Goal: Task Accomplishment & Management: Complete application form

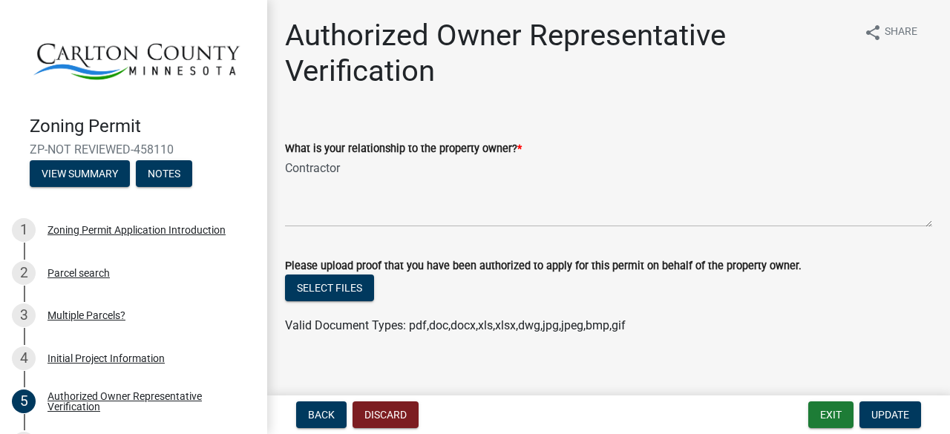
scroll to position [16, 0]
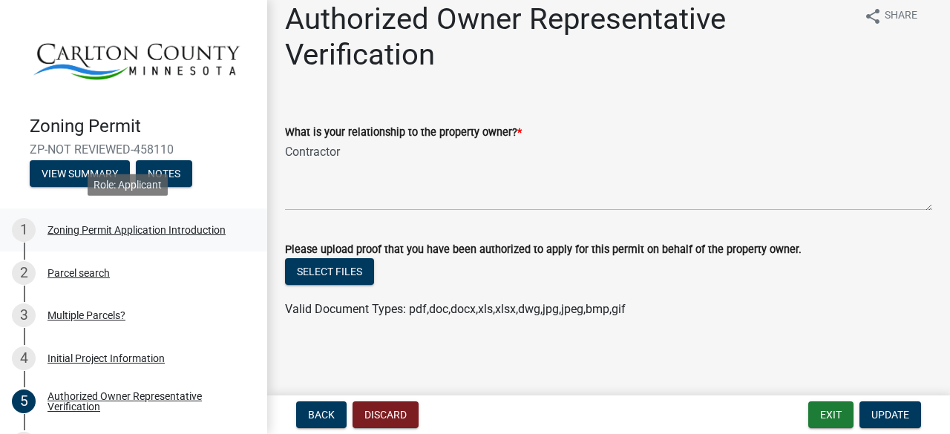
click at [105, 228] on div "Zoning Permit Application Introduction" at bounding box center [136, 230] width 178 height 10
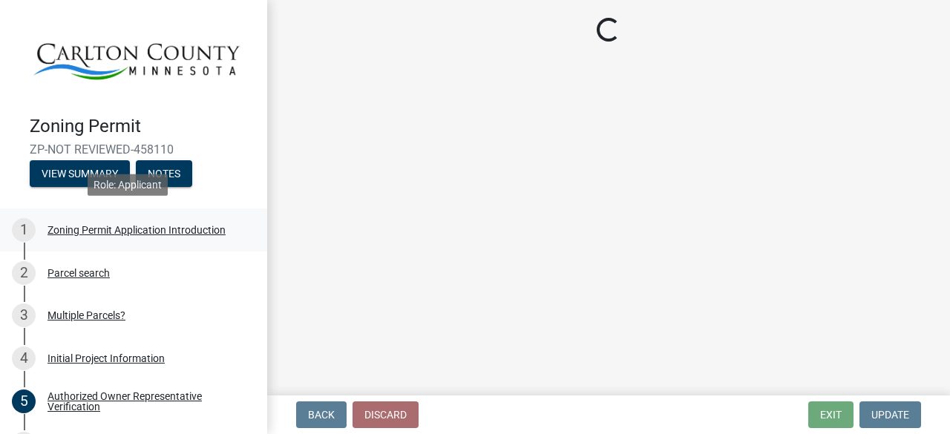
scroll to position [0, 0]
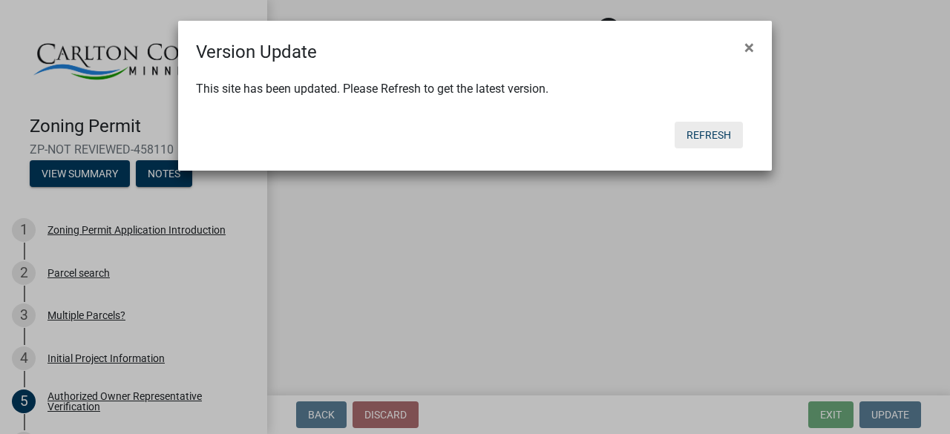
click at [723, 133] on button "Refresh" at bounding box center [708, 135] width 68 height 27
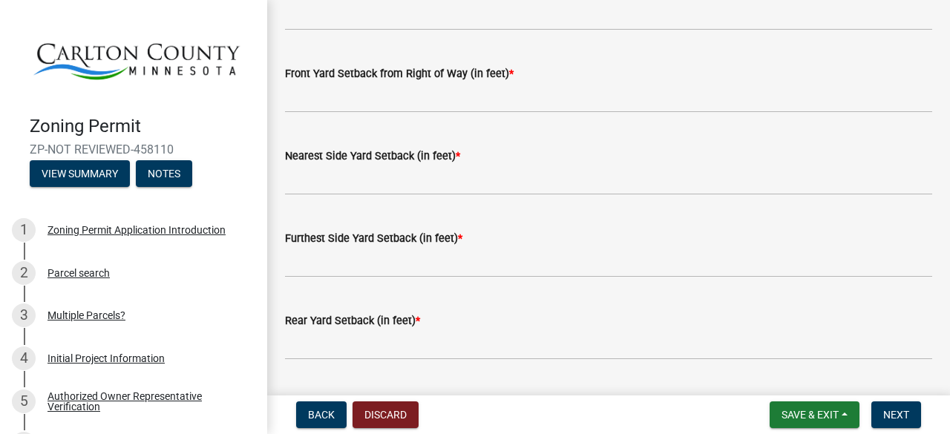
scroll to position [1217, 0]
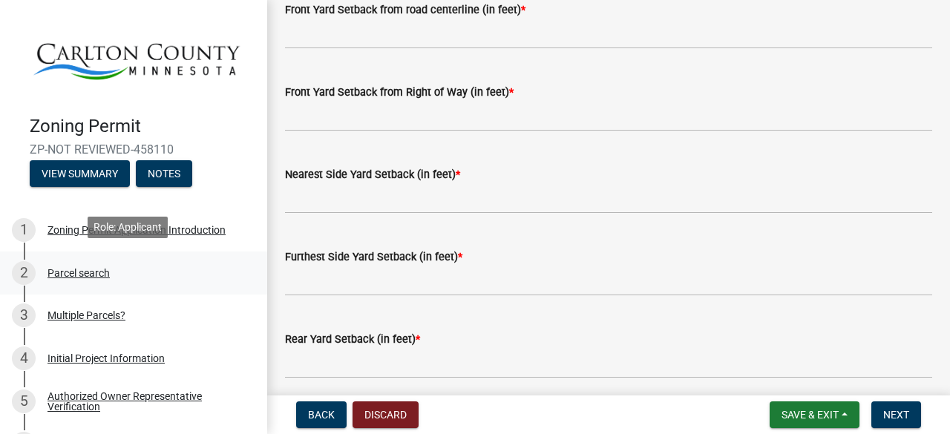
click at [71, 268] on div "Parcel search" at bounding box center [78, 273] width 62 height 10
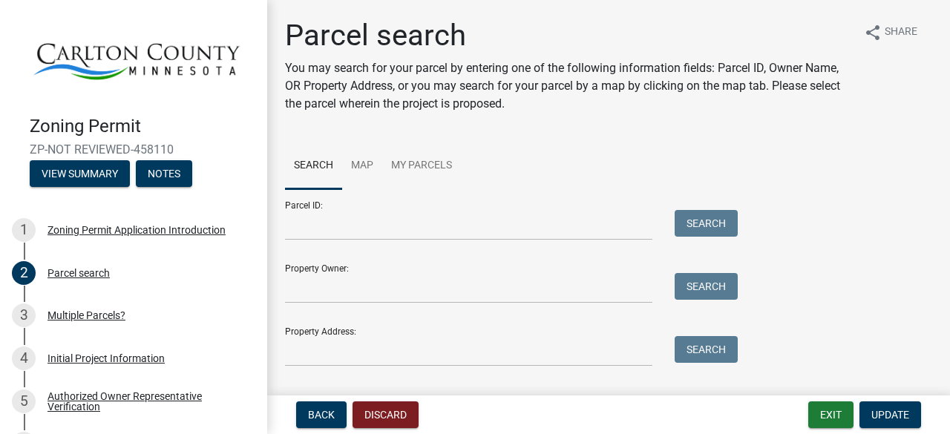
scroll to position [119, 0]
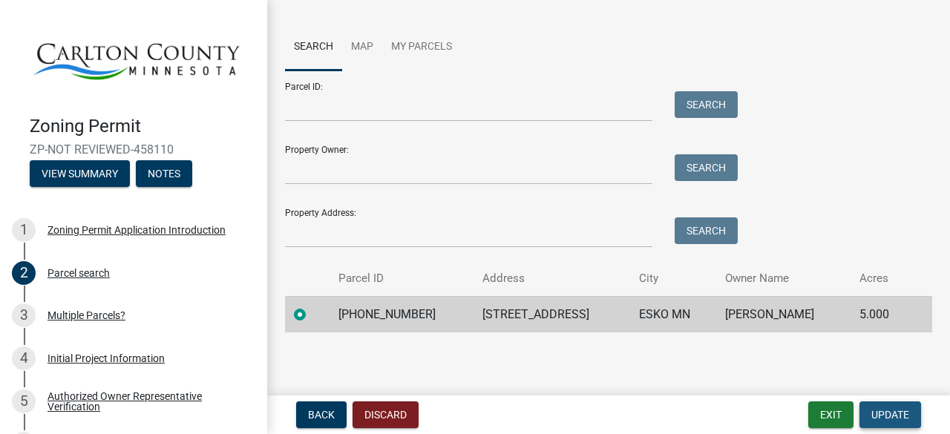
click at [892, 413] on span "Update" at bounding box center [890, 415] width 38 height 12
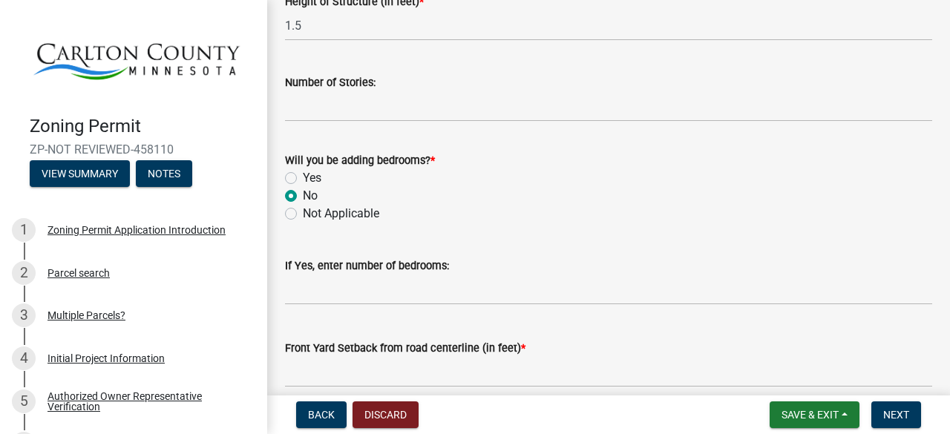
scroll to position [879, 0]
click at [79, 353] on div "Initial Project Information" at bounding box center [105, 358] width 117 height 10
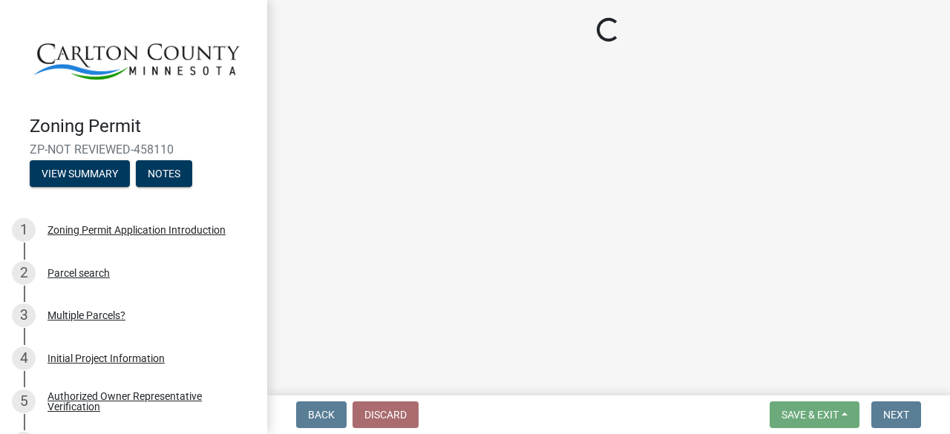
select select "33d21d3a-ebb3-419e-8315-ef7213d04586"
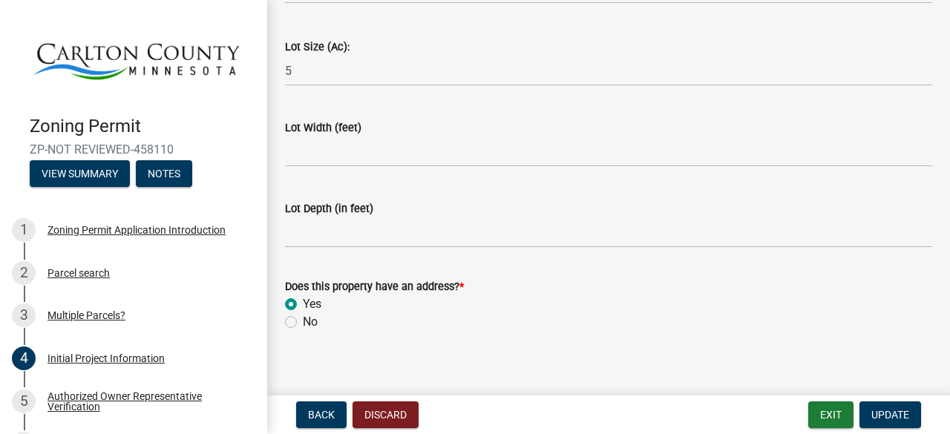
scroll to position [2141, 0]
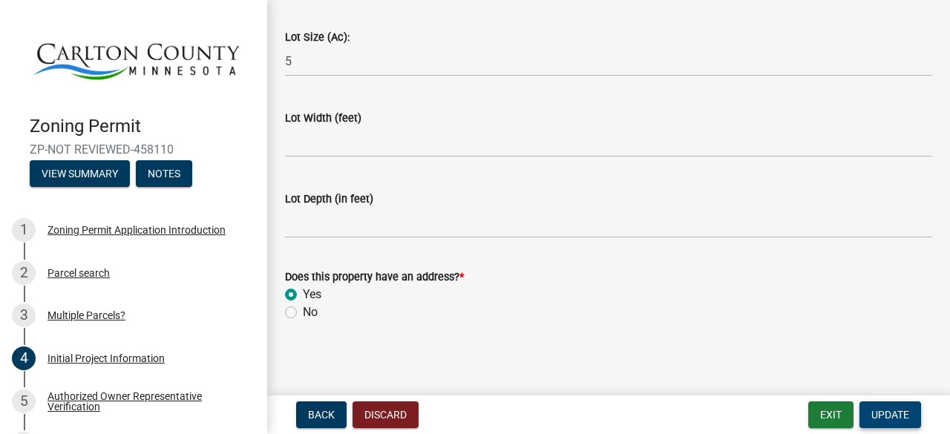
click at [881, 412] on span "Update" at bounding box center [890, 415] width 38 height 12
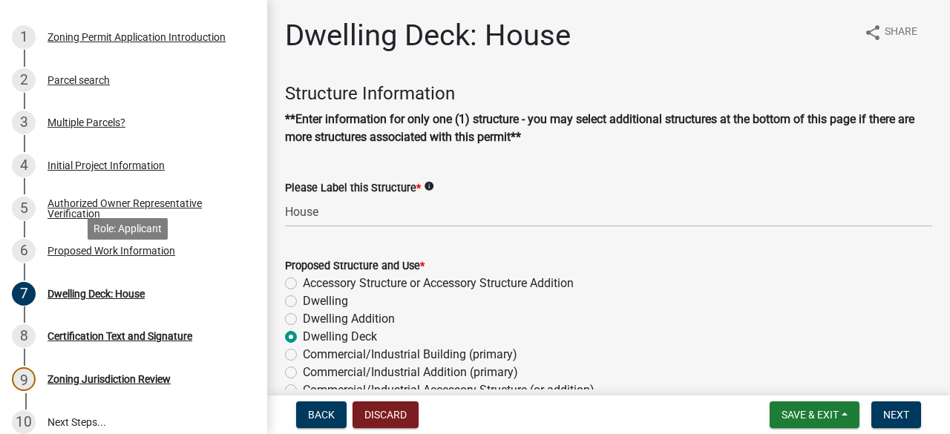
scroll to position [188, 0]
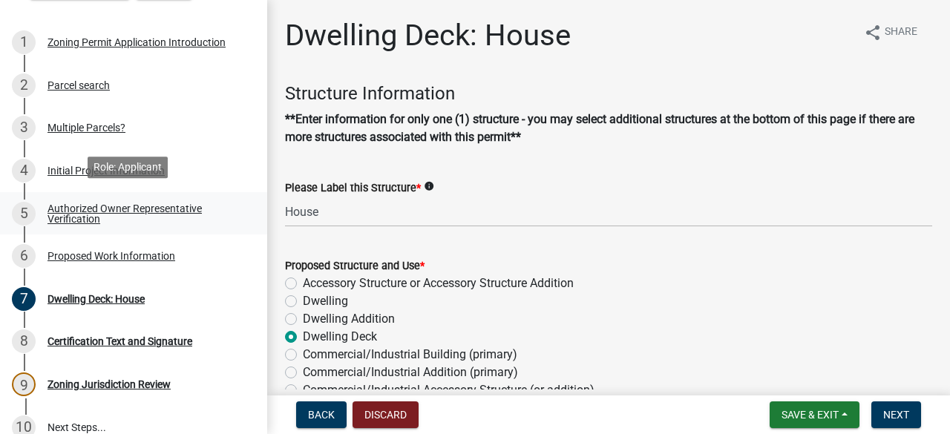
click at [85, 205] on div "Authorized Owner Representative Verification" at bounding box center [145, 213] width 196 height 21
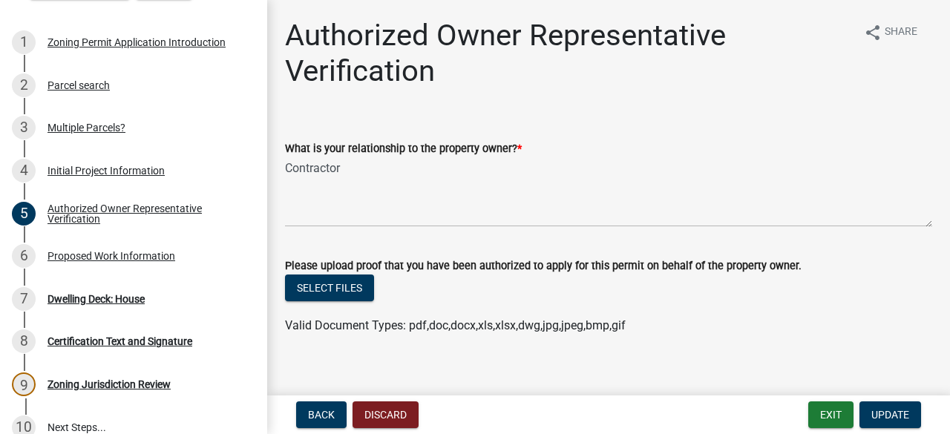
scroll to position [16, 0]
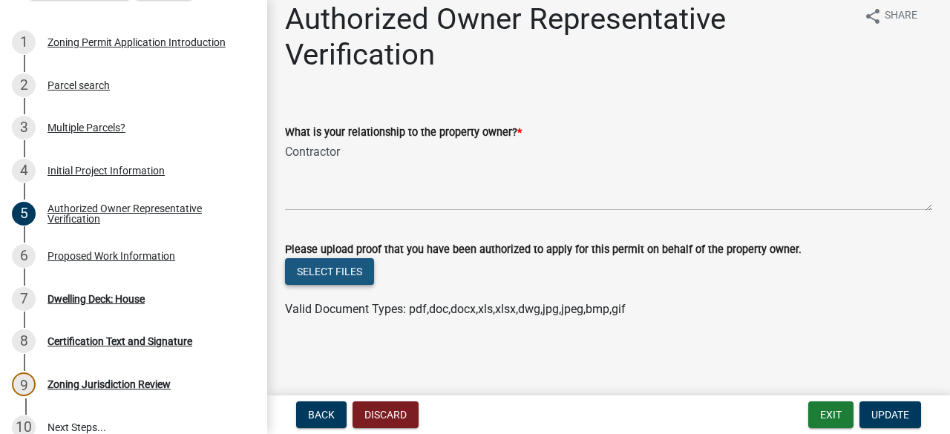
click at [338, 274] on button "Select files" at bounding box center [329, 271] width 89 height 27
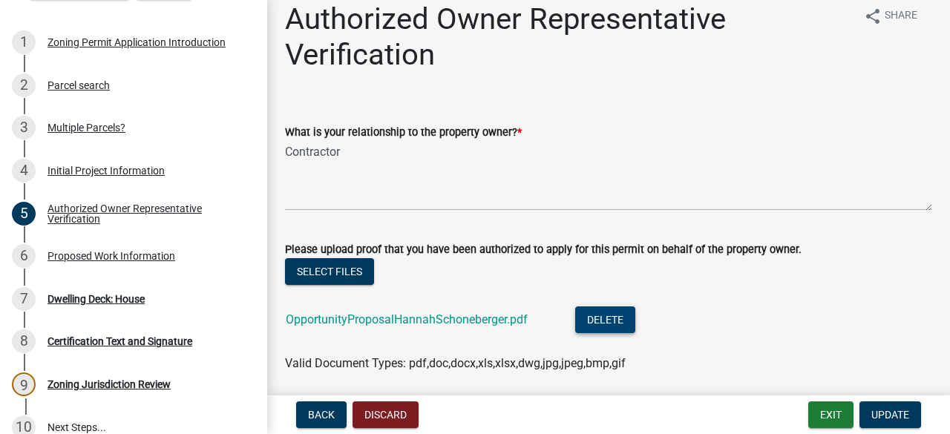
click at [605, 327] on button "Delete" at bounding box center [605, 319] width 60 height 27
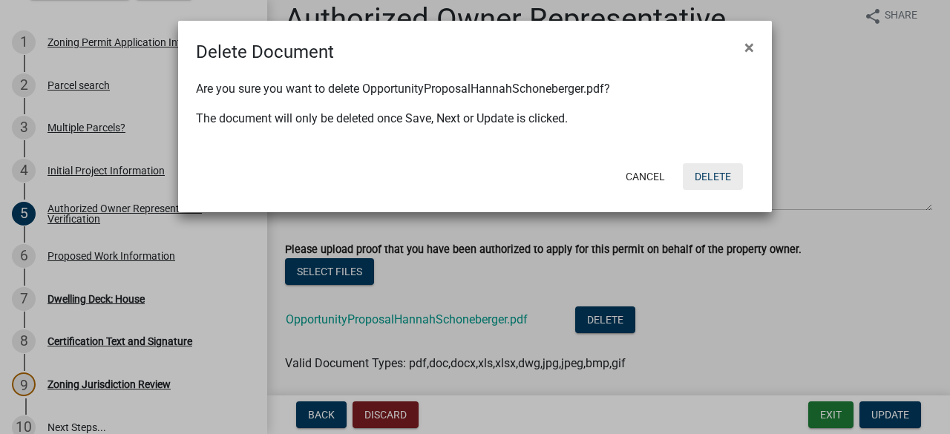
click at [723, 171] on button "Delete" at bounding box center [712, 176] width 60 height 27
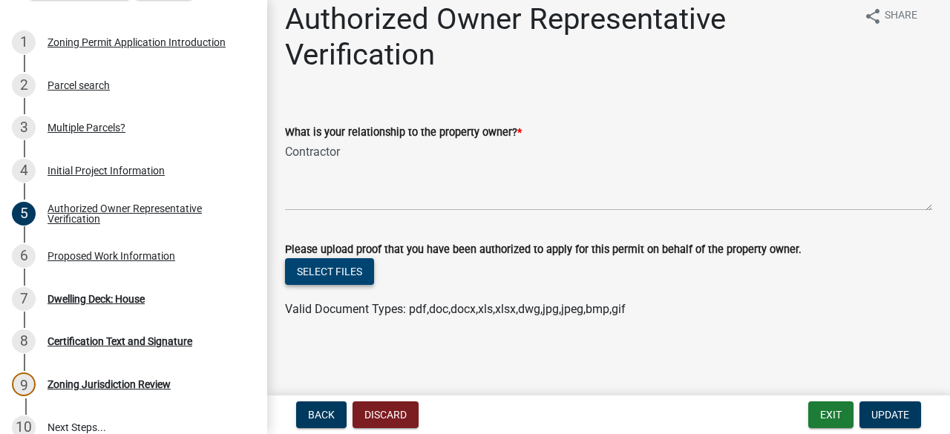
click at [326, 274] on button "Select files" at bounding box center [329, 271] width 89 height 27
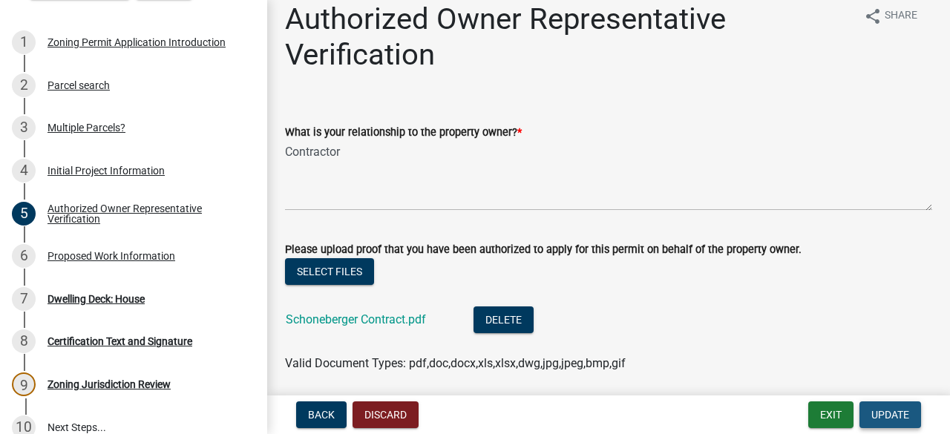
click at [883, 413] on span "Update" at bounding box center [890, 415] width 38 height 12
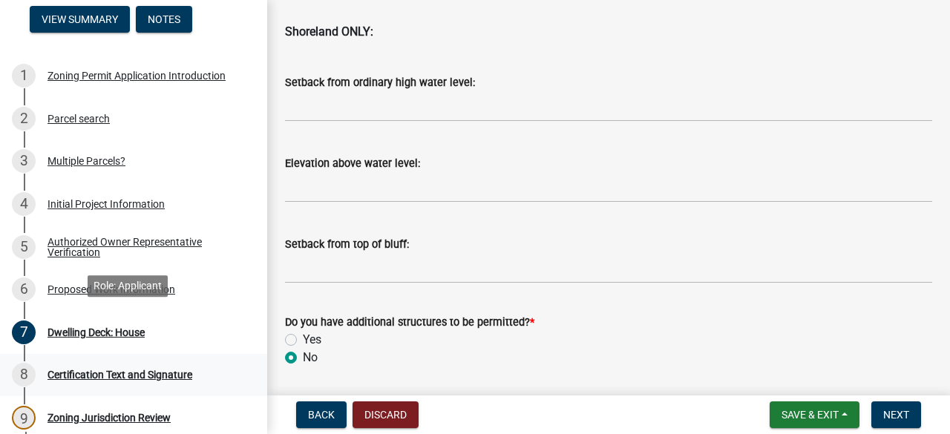
scroll to position [150, 0]
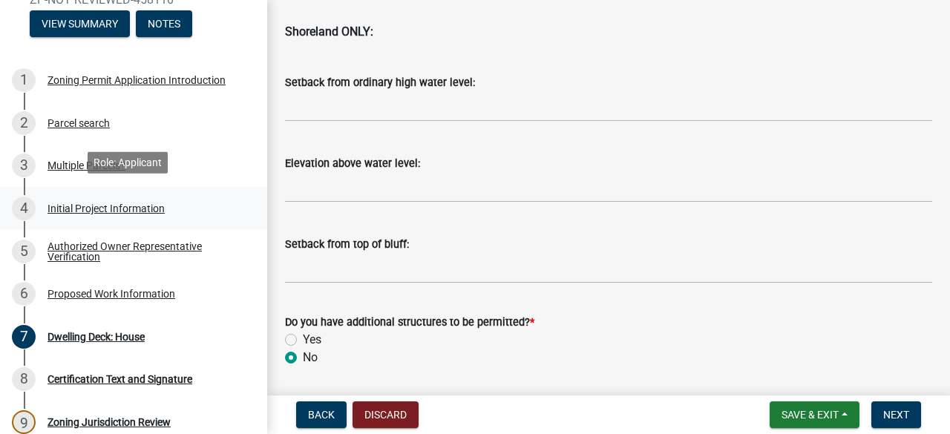
click at [97, 205] on div "Initial Project Information" at bounding box center [105, 208] width 117 height 10
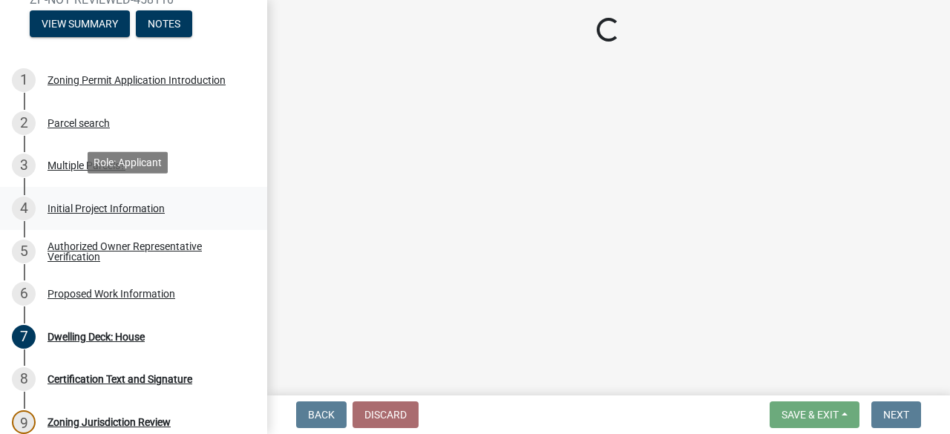
select select "33d21d3a-ebb3-419e-8315-ef7213d04586"
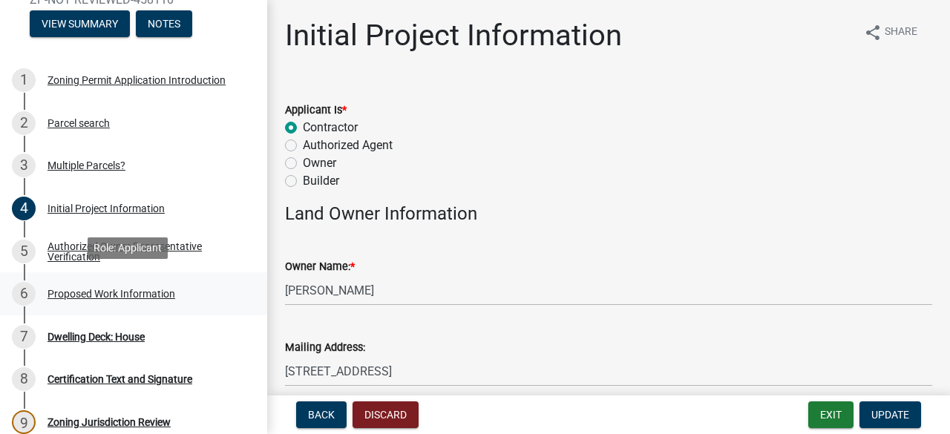
click at [96, 289] on div "Proposed Work Information" at bounding box center [111, 294] width 128 height 10
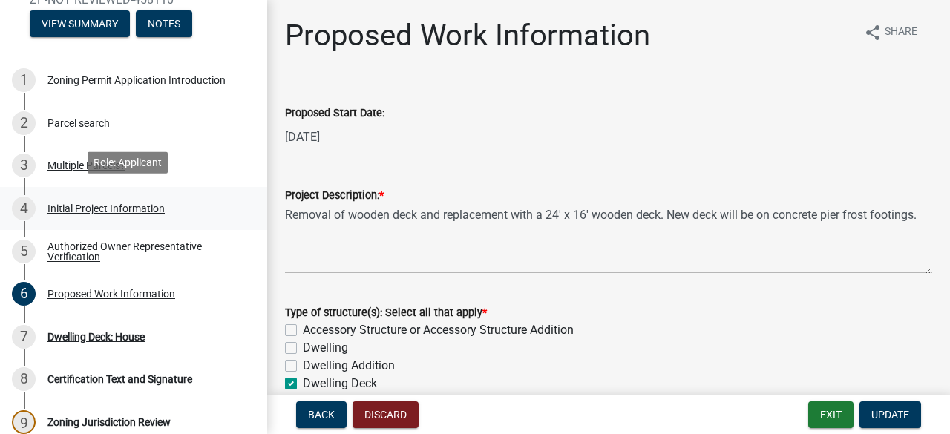
click at [64, 205] on div "Initial Project Information" at bounding box center [105, 208] width 117 height 10
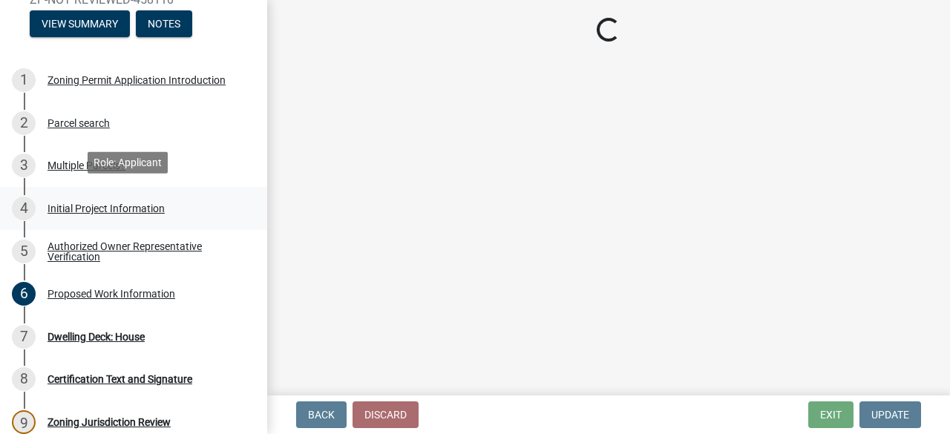
select select "33d21d3a-ebb3-419e-8315-ef7213d04586"
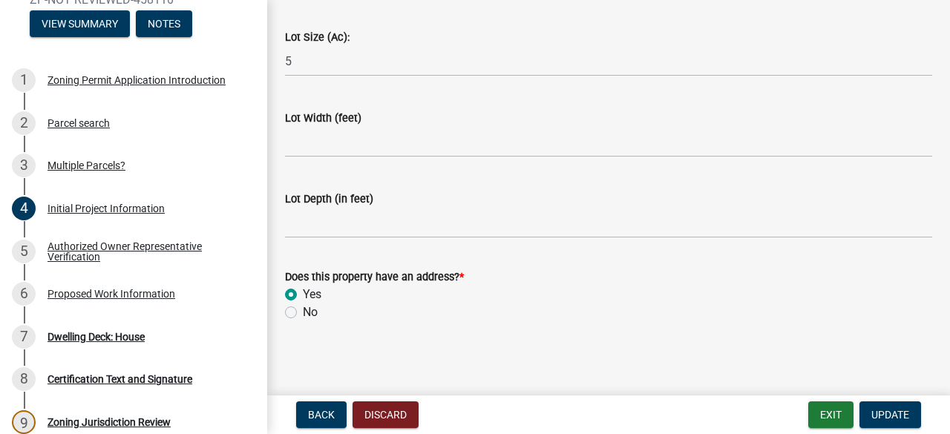
scroll to position [2143, 0]
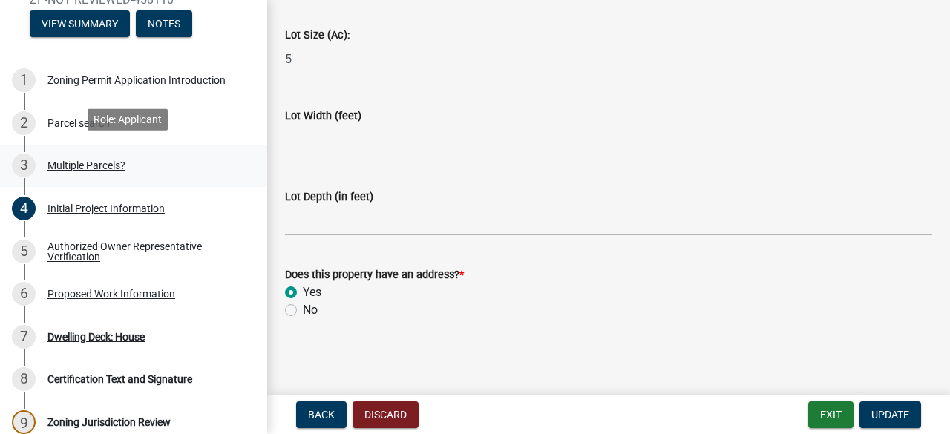
click at [85, 160] on div "Multiple Parcels?" at bounding box center [86, 165] width 78 height 10
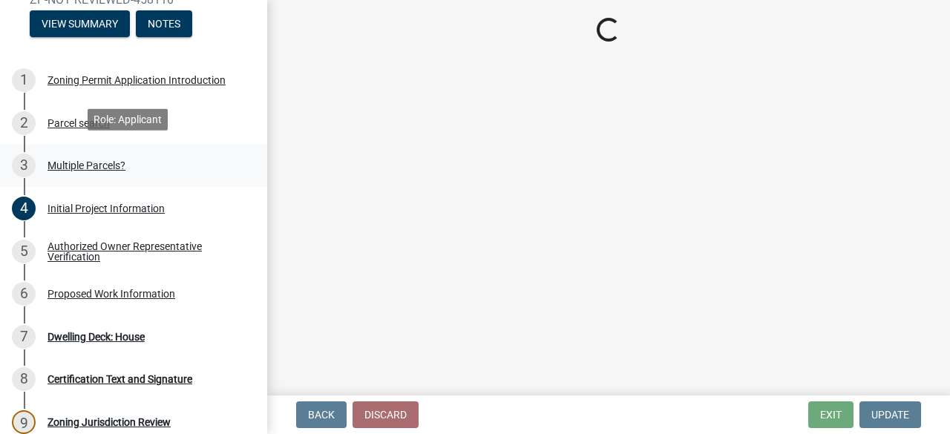
scroll to position [0, 0]
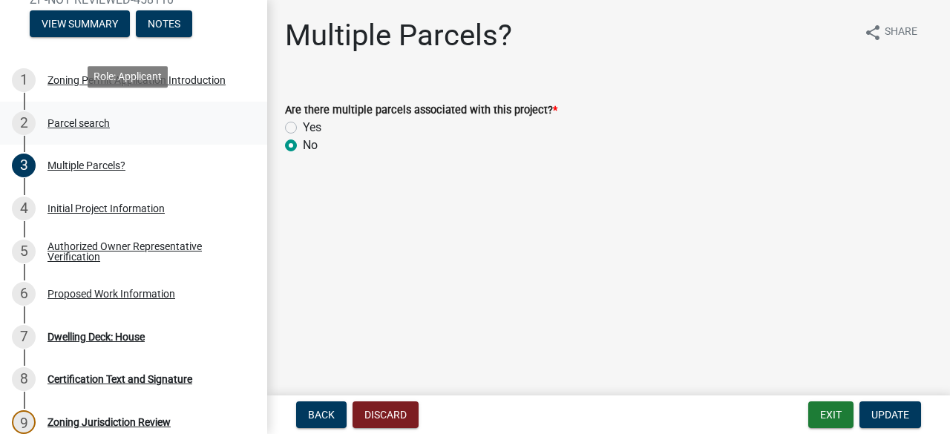
click at [82, 118] on div "Parcel search" at bounding box center [78, 123] width 62 height 10
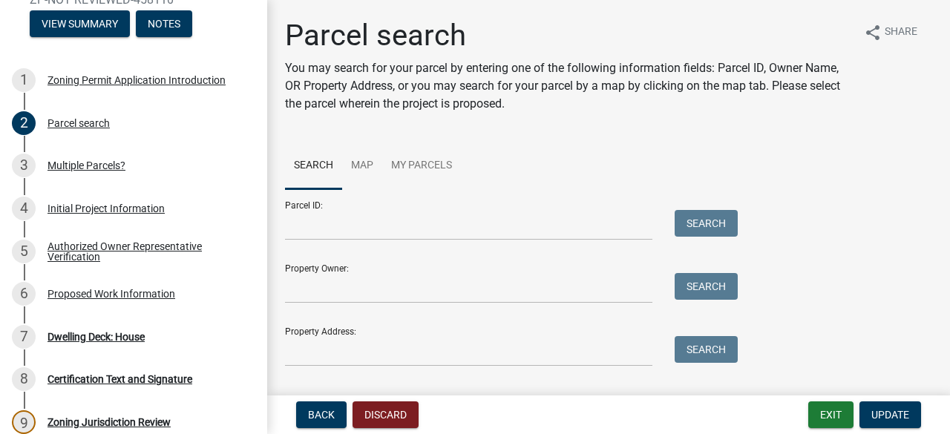
scroll to position [119, 0]
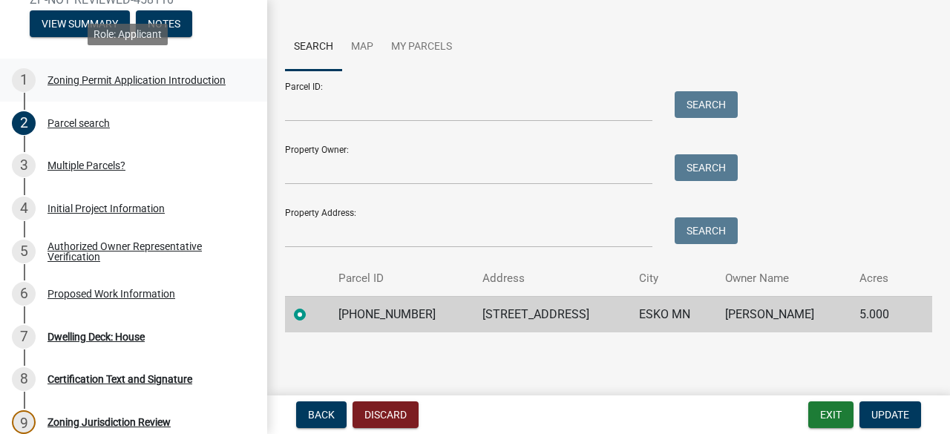
click at [93, 79] on div "Zoning Permit Application Introduction" at bounding box center [136, 80] width 178 height 10
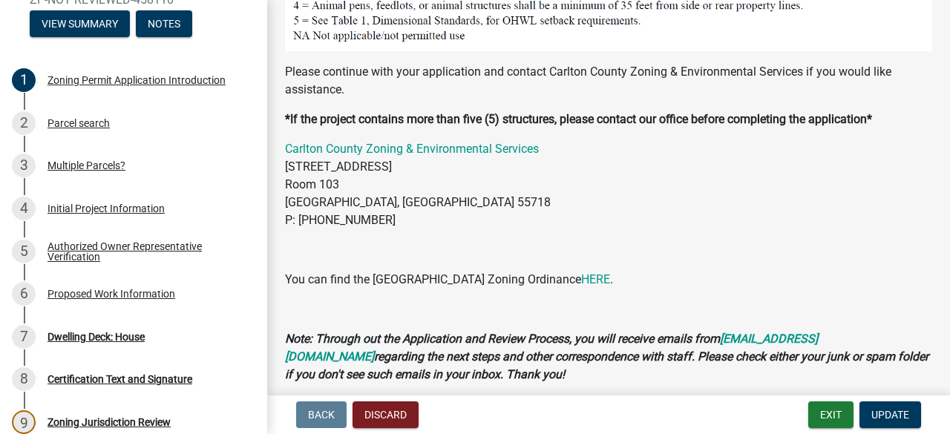
scroll to position [1525, 0]
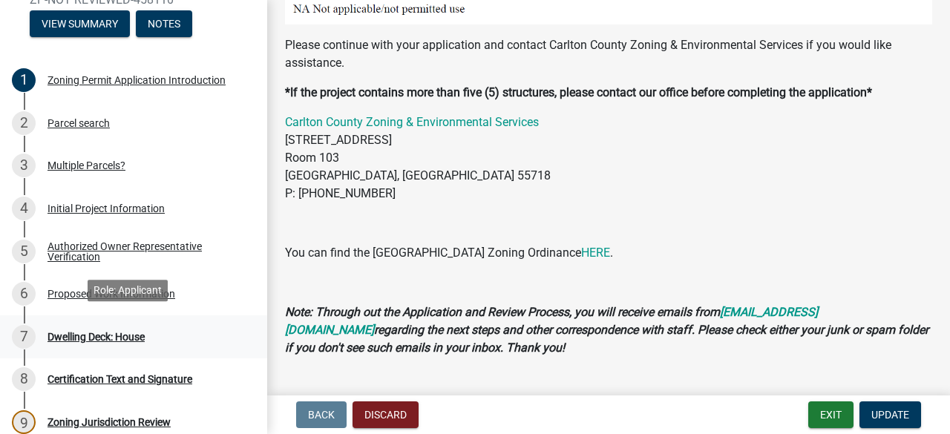
click at [88, 332] on div "Dwelling Deck: House" at bounding box center [95, 337] width 97 height 10
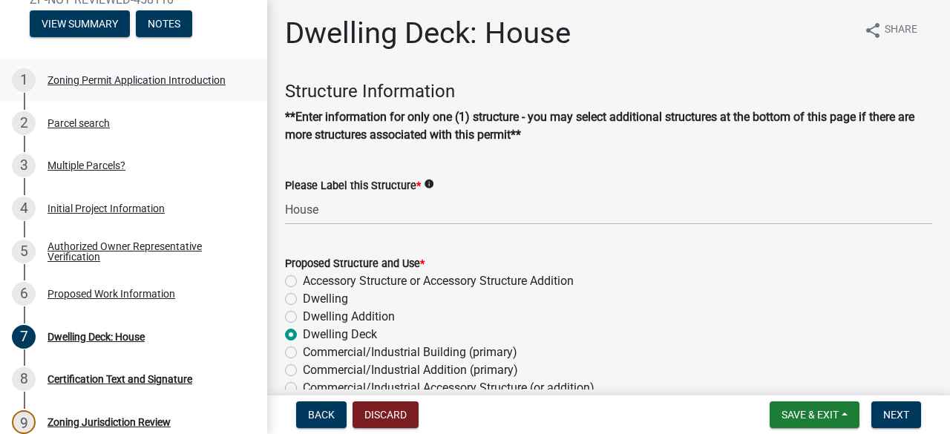
scroll to position [1, 0]
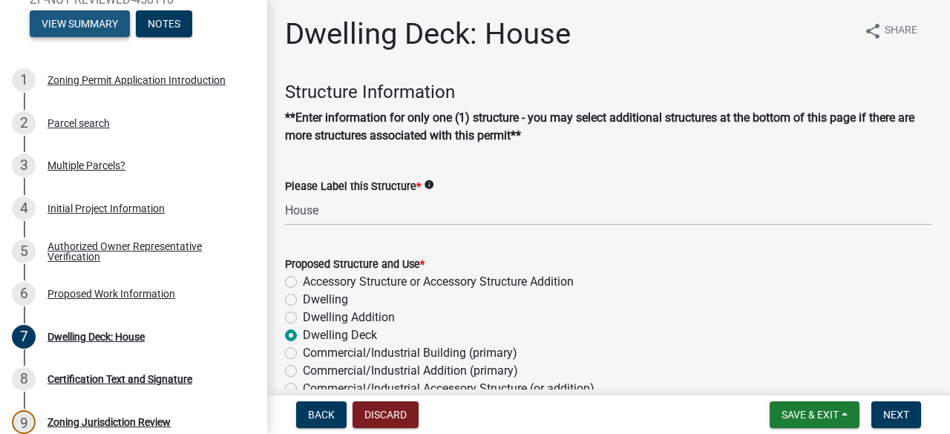
click at [98, 24] on button "View Summary" at bounding box center [80, 23] width 100 height 27
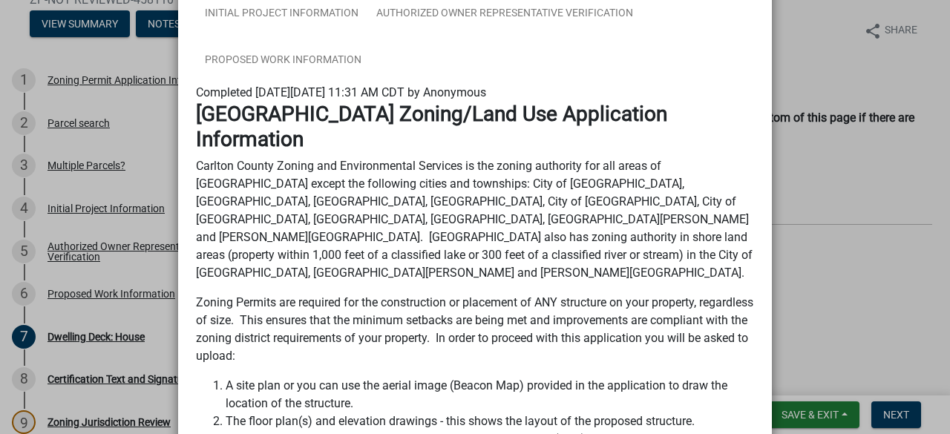
scroll to position [0, 0]
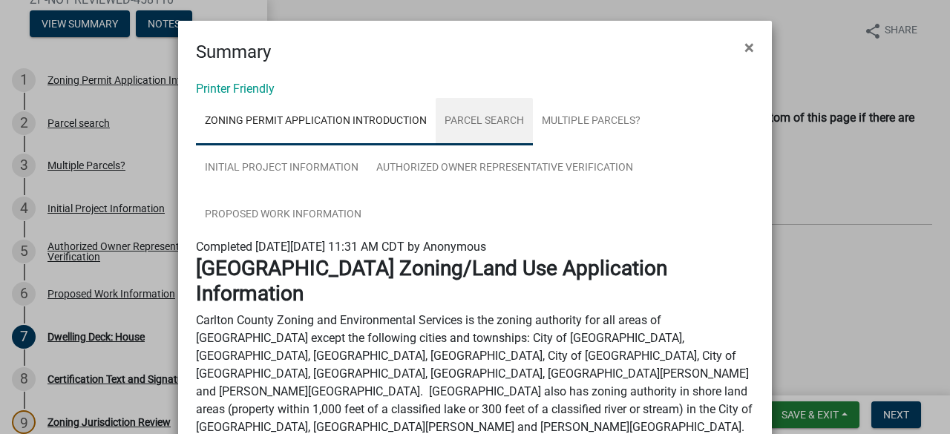
click at [473, 119] on link "Parcel search" at bounding box center [483, 121] width 97 height 47
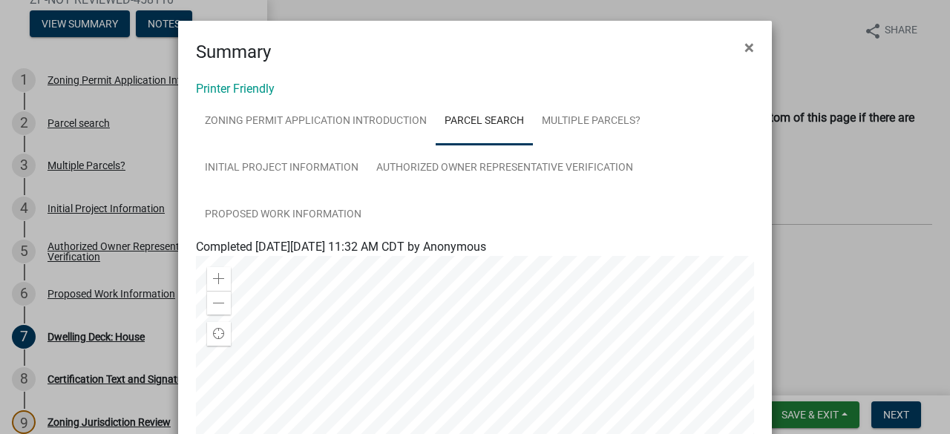
scroll to position [30, 0]
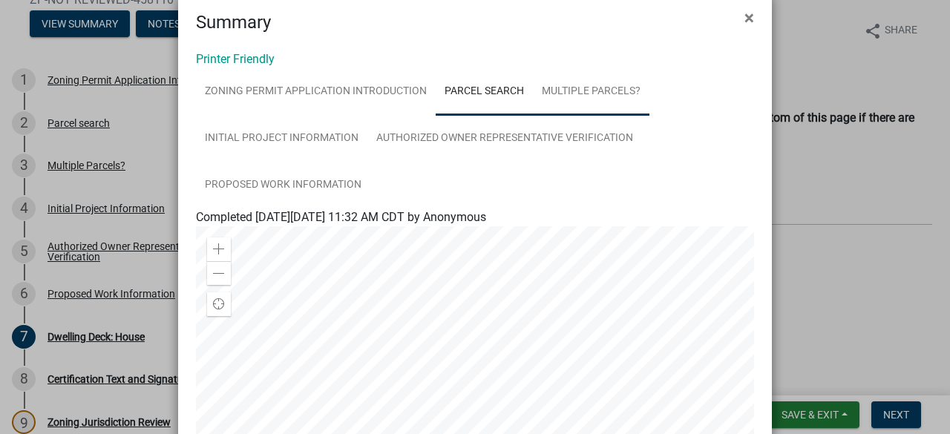
click at [571, 85] on link "Multiple Parcels?" at bounding box center [591, 91] width 116 height 47
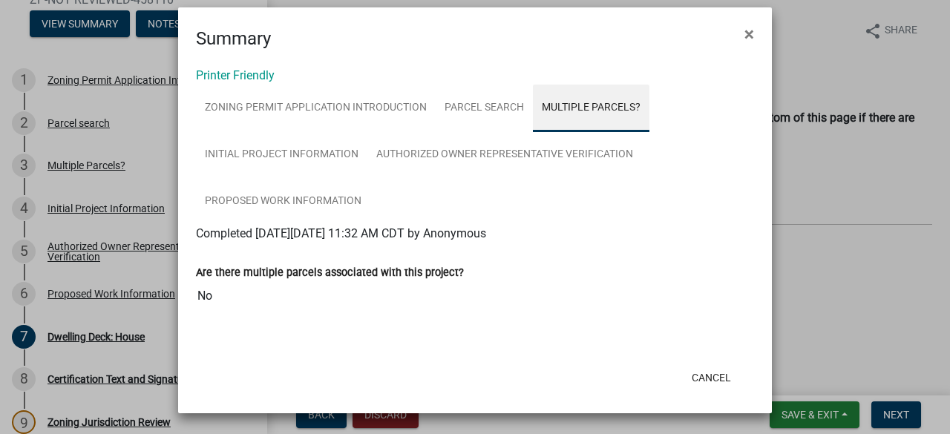
scroll to position [13, 0]
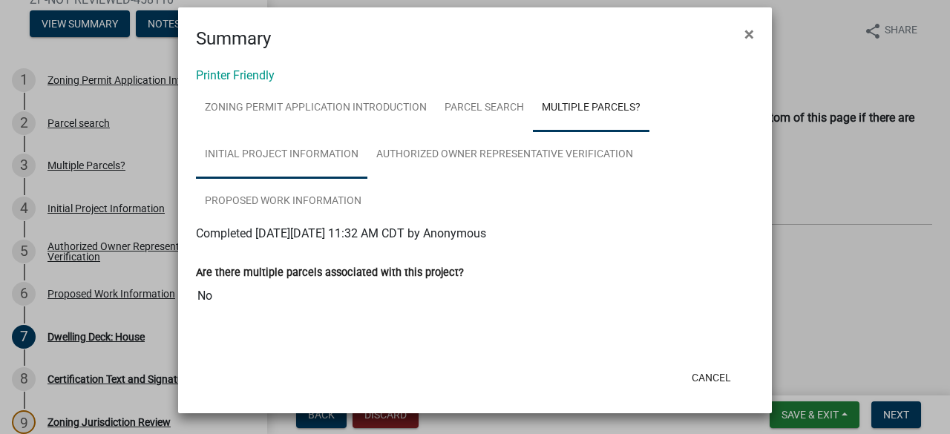
click at [244, 158] on link "Initial Project Information" at bounding box center [281, 154] width 171 height 47
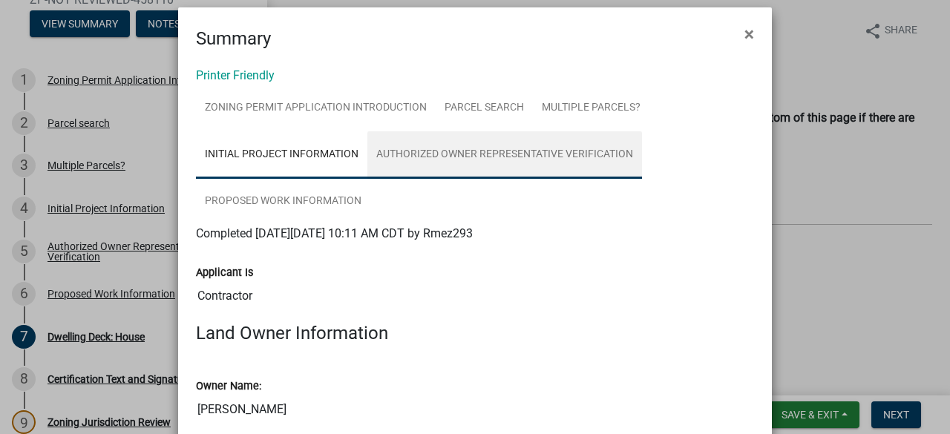
click at [421, 153] on link "Authorized Owner Representative Verification" at bounding box center [504, 154] width 274 height 47
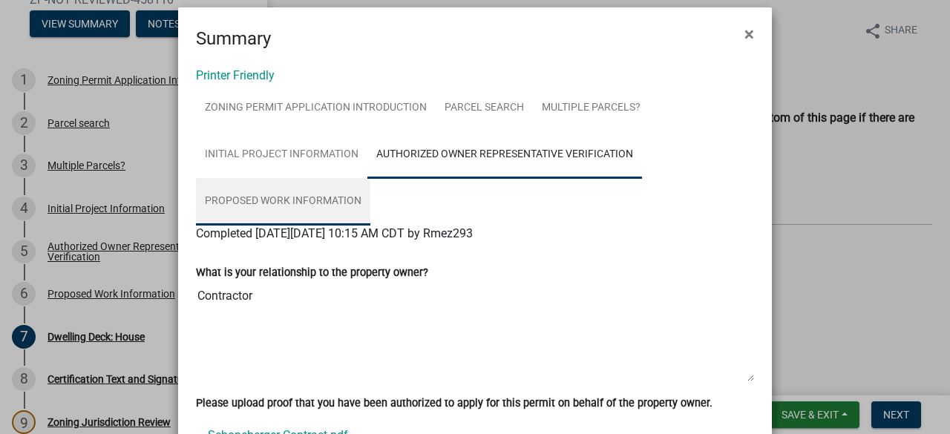
click at [282, 202] on link "Proposed Work Information" at bounding box center [283, 201] width 174 height 47
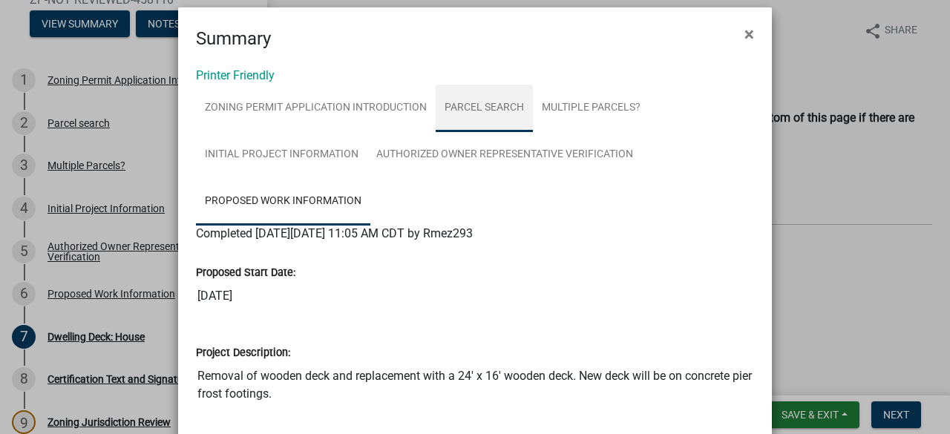
click at [469, 114] on link "Parcel search" at bounding box center [483, 108] width 97 height 47
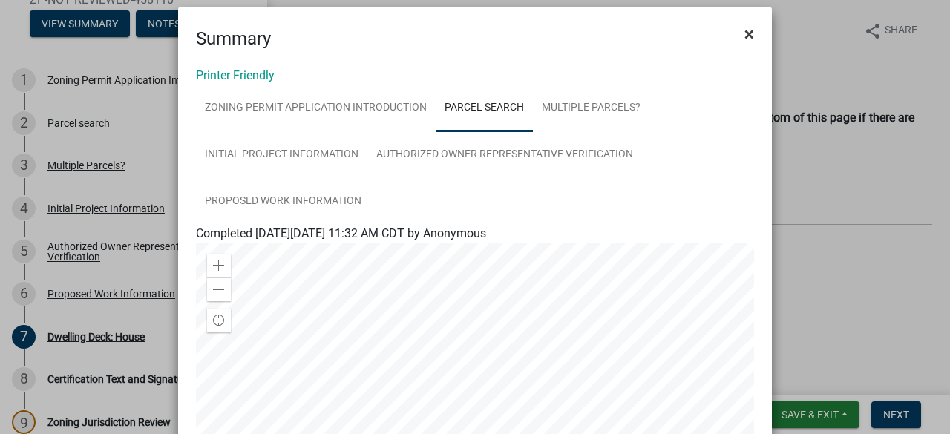
click at [746, 30] on span "×" at bounding box center [749, 34] width 10 height 21
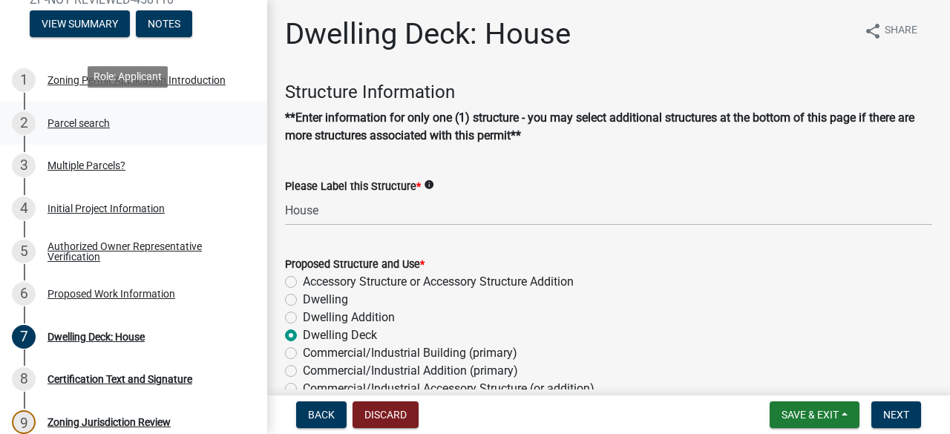
click at [68, 127] on div "2 Parcel search" at bounding box center [127, 123] width 231 height 24
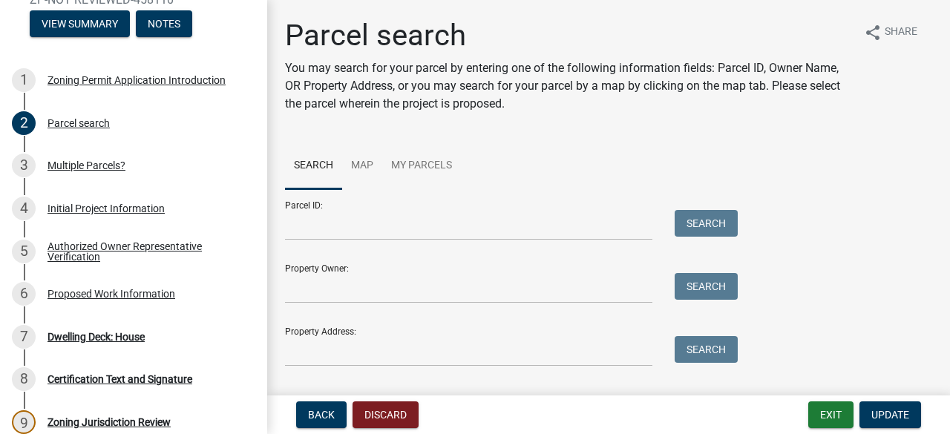
scroll to position [119, 0]
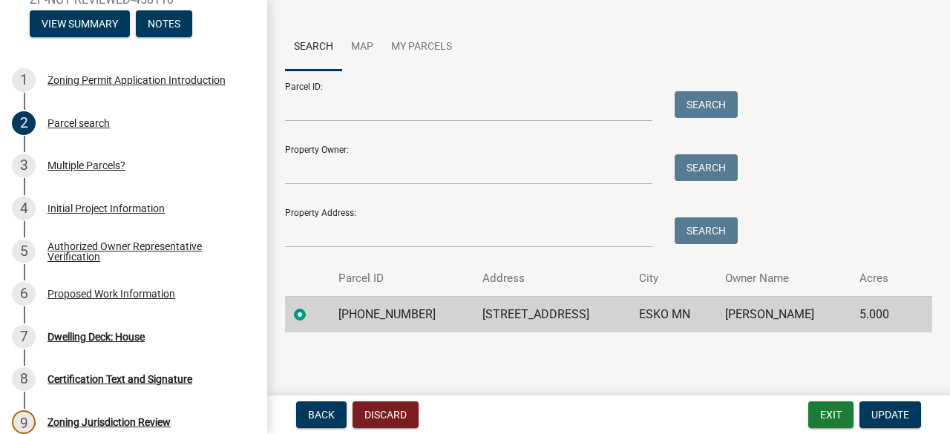
click at [737, 315] on td "[PERSON_NAME]" at bounding box center [783, 314] width 134 height 36
click at [312, 306] on label at bounding box center [312, 306] width 0 height 0
click at [312, 312] on input "radio" at bounding box center [317, 311] width 10 height 10
click at [386, 312] on td "[PHONE_NUMBER]" at bounding box center [401, 314] width 144 height 36
drag, startPoint x: 386, startPoint y: 312, endPoint x: 573, endPoint y: 319, distance: 187.1
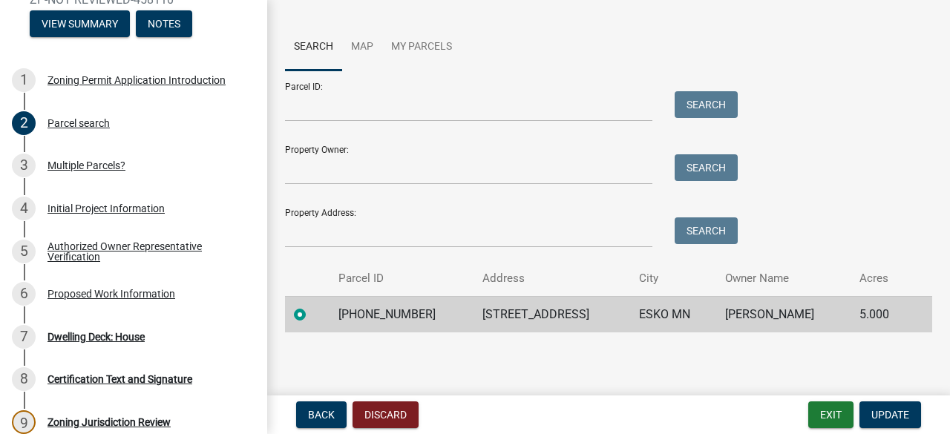
click at [573, 319] on tr "[PHONE_NUMBER] [STREET_ADDRESS][GEOGRAPHIC_DATA][PERSON_NAME] 5.000" at bounding box center [608, 314] width 647 height 36
click at [895, 417] on span "Update" at bounding box center [890, 415] width 38 height 12
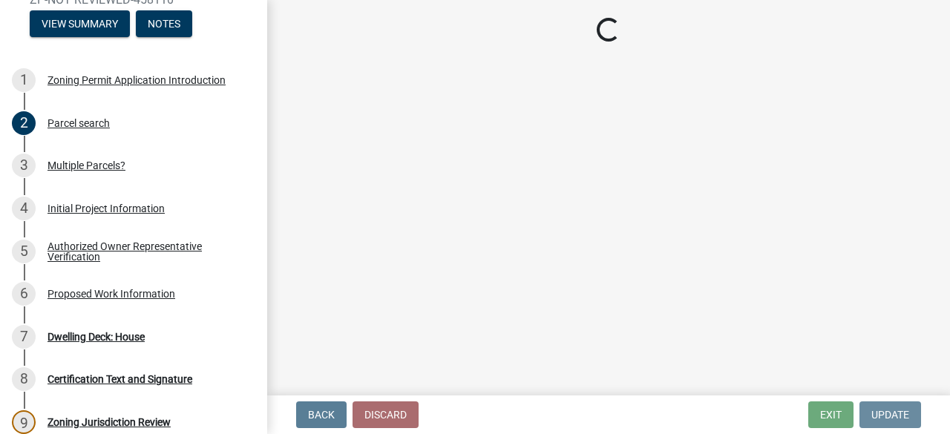
scroll to position [0, 0]
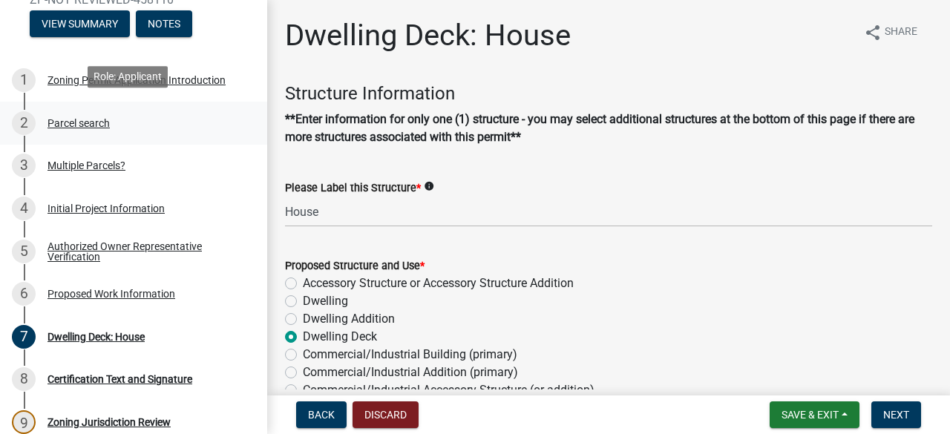
click at [68, 120] on div "Parcel search" at bounding box center [78, 123] width 62 height 10
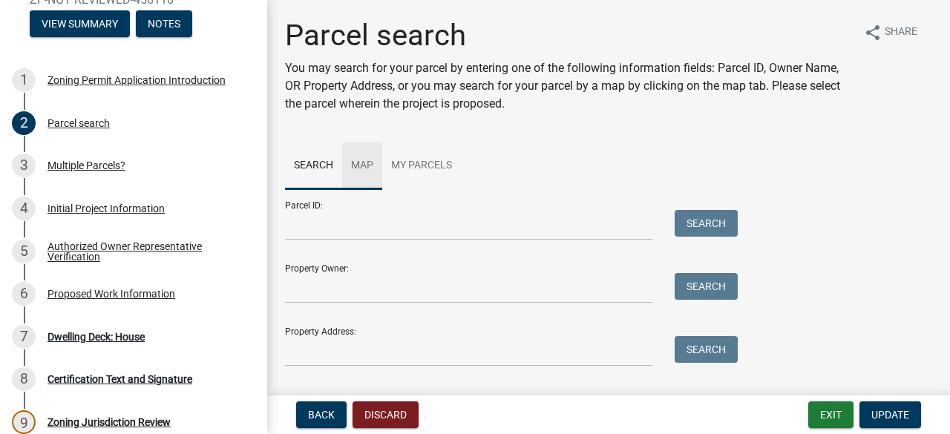
click at [368, 163] on link "Map" at bounding box center [362, 165] width 40 height 47
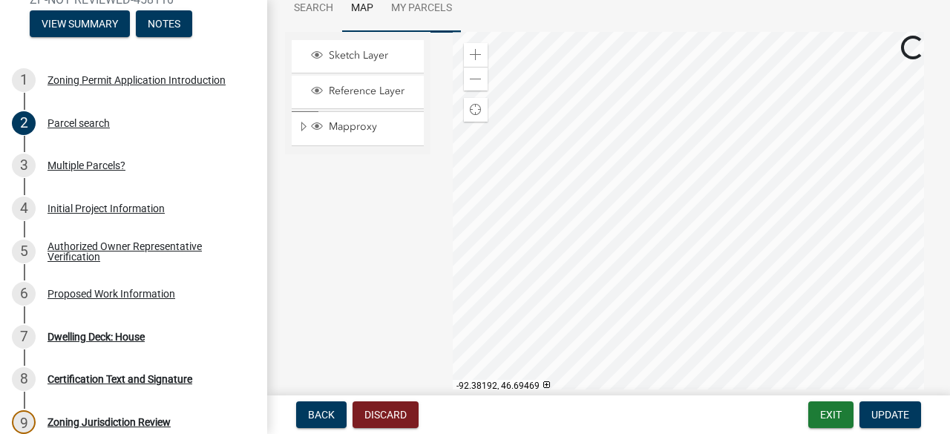
scroll to position [159, 0]
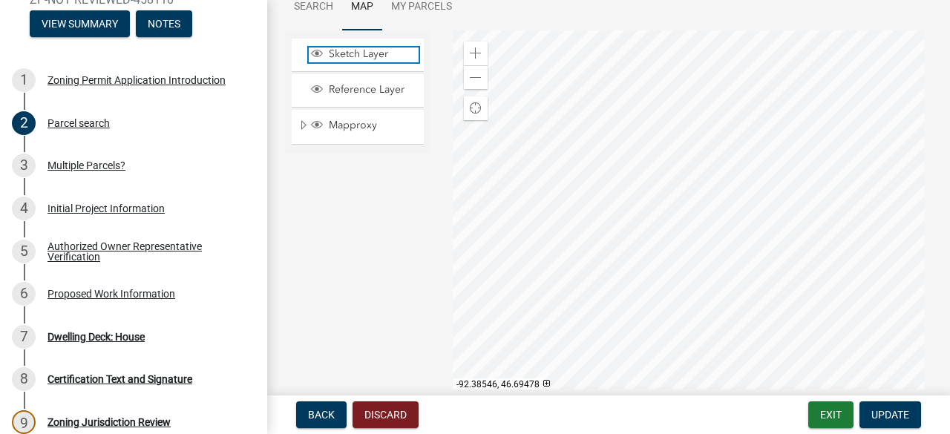
click at [352, 57] on span "Sketch Layer" at bounding box center [371, 53] width 93 height 13
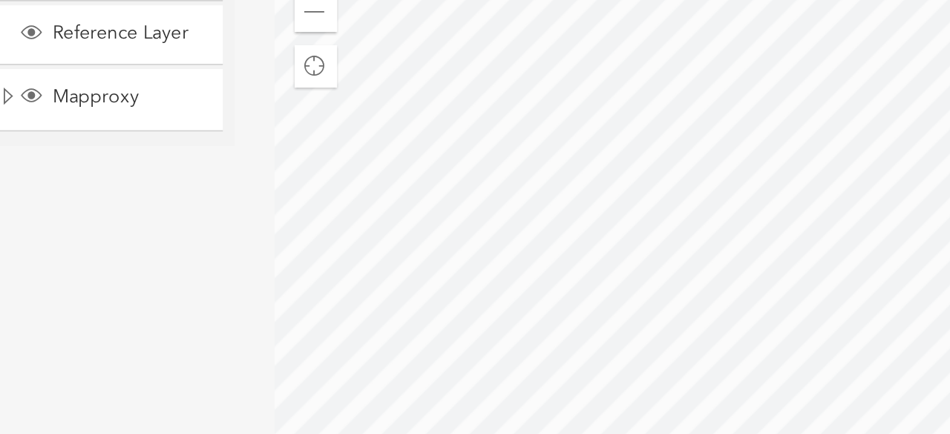
click at [671, 154] on div at bounding box center [693, 215] width 480 height 371
click at [377, 97] on div "Reference Layer" at bounding box center [358, 90] width 132 height 33
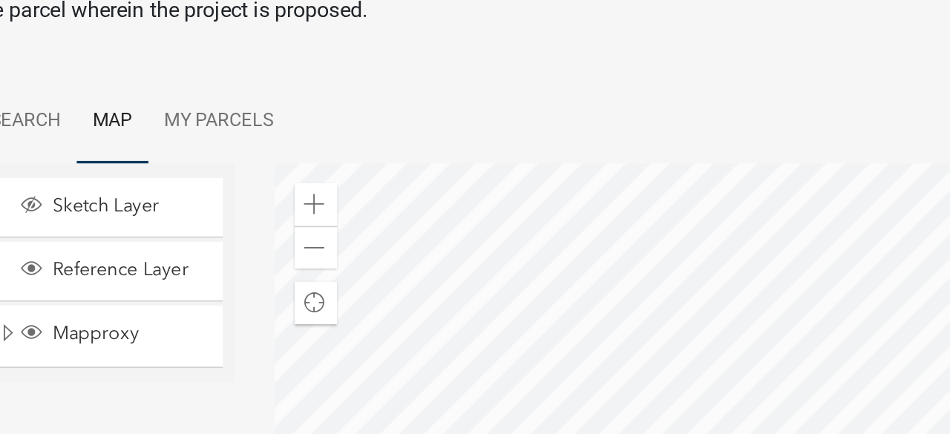
scroll to position [26, 0]
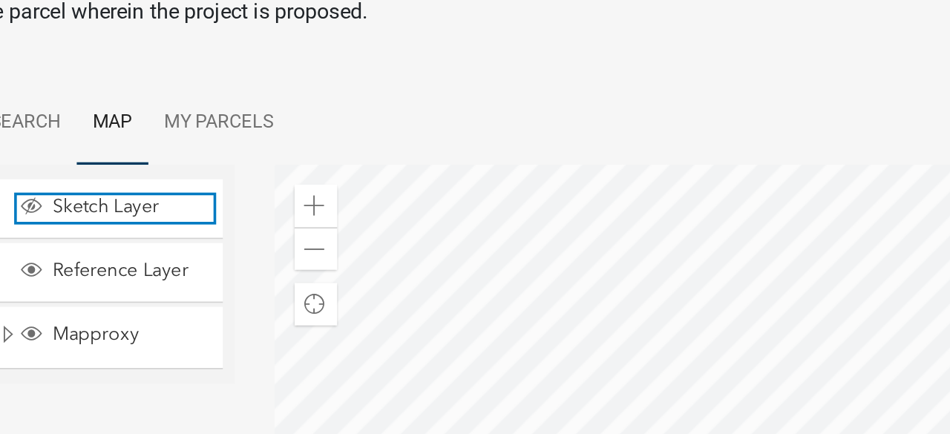
click at [363, 182] on span "Sketch Layer" at bounding box center [371, 186] width 93 height 13
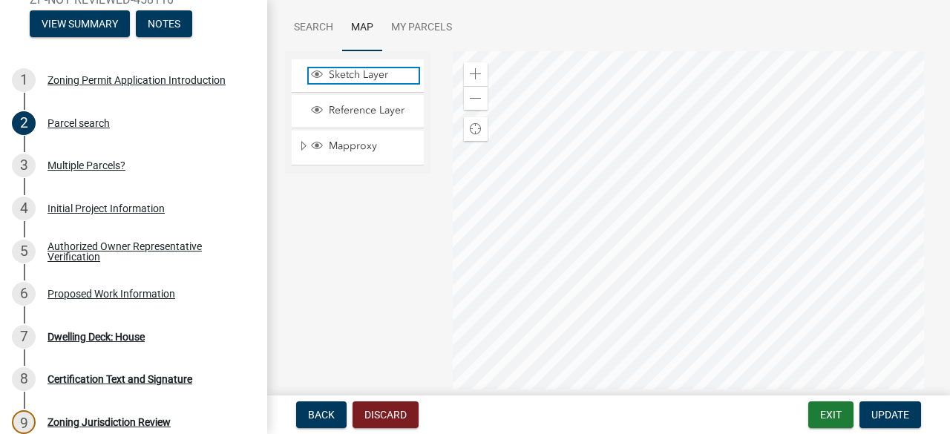
scroll to position [148, 0]
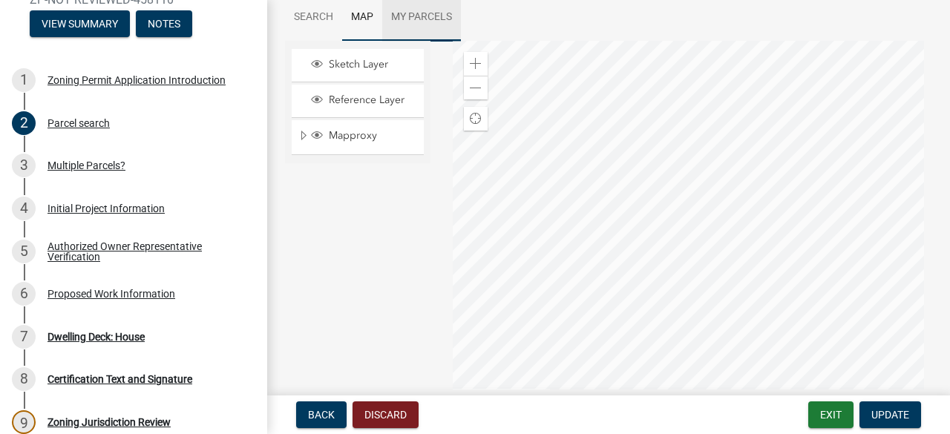
click at [435, 16] on link "My Parcels" at bounding box center [421, 17] width 79 height 47
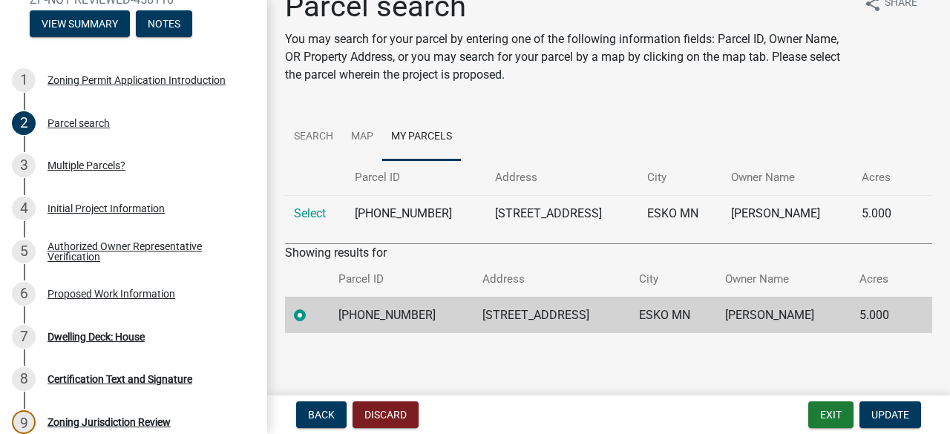
scroll to position [0, 0]
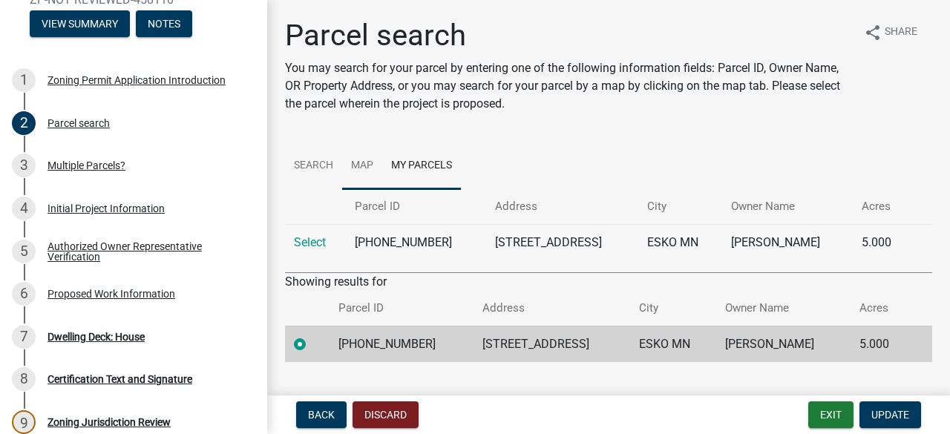
click at [361, 165] on link "Map" at bounding box center [362, 165] width 40 height 47
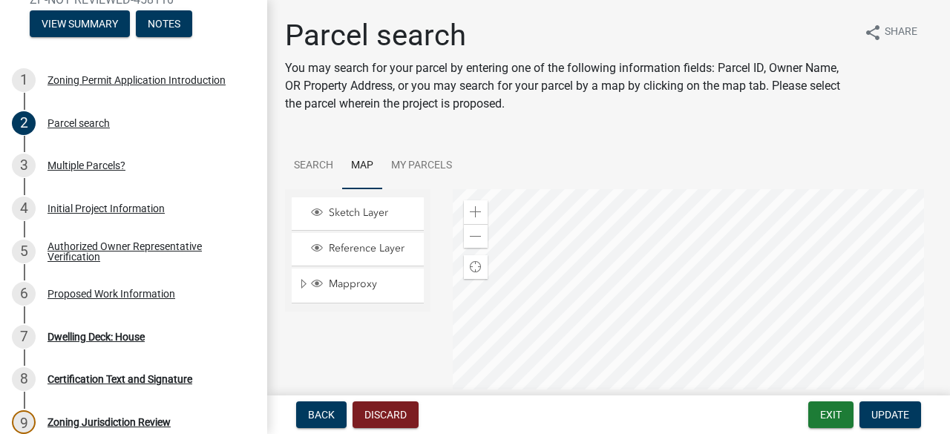
scroll to position [161, 0]
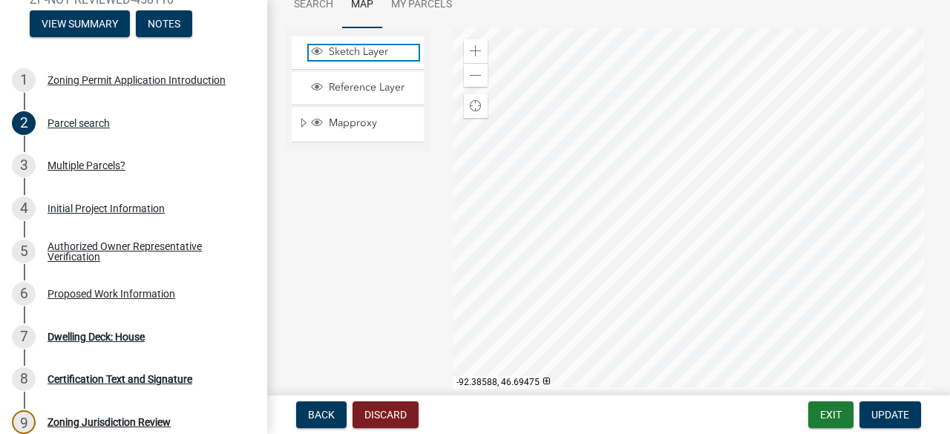
click at [368, 47] on span "Sketch Layer" at bounding box center [371, 51] width 93 height 13
click at [355, 47] on span "Sketch Layer" at bounding box center [371, 51] width 93 height 13
click at [674, 149] on div at bounding box center [693, 213] width 480 height 371
click at [665, 167] on div at bounding box center [693, 213] width 480 height 371
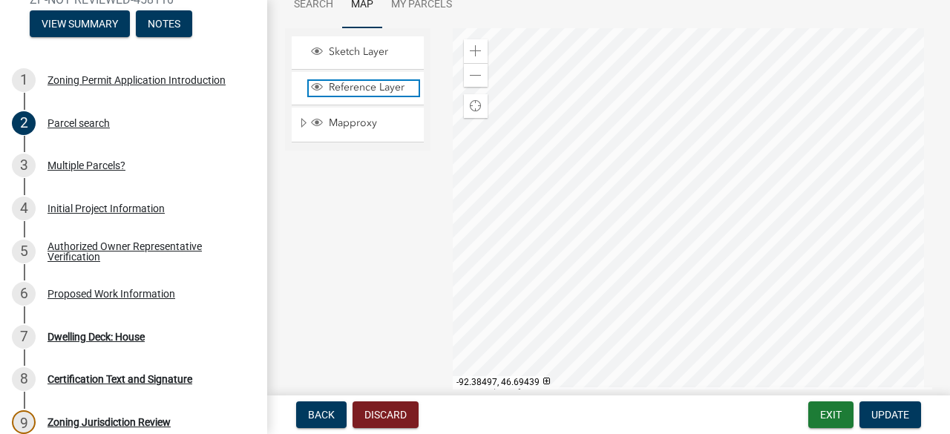
click at [363, 85] on span "Reference Layer" at bounding box center [371, 87] width 93 height 13
click at [347, 128] on div "Mapproxy" at bounding box center [358, 124] width 132 height 33
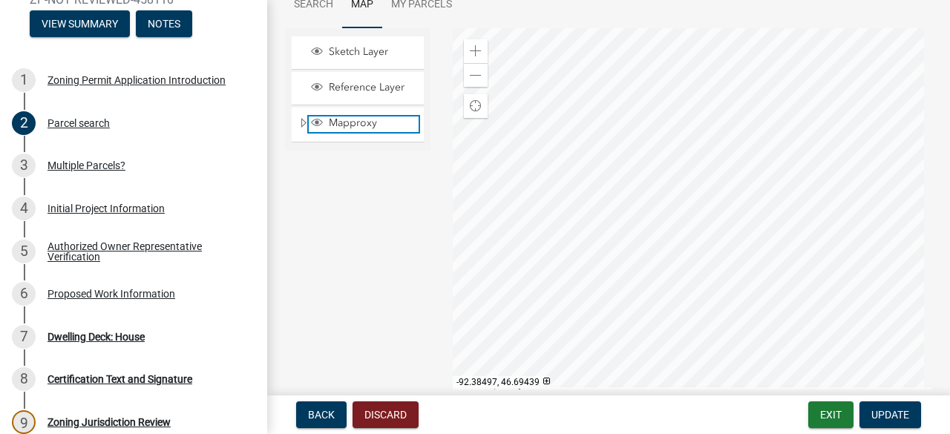
click at [352, 124] on span "Mapproxy" at bounding box center [371, 122] width 93 height 13
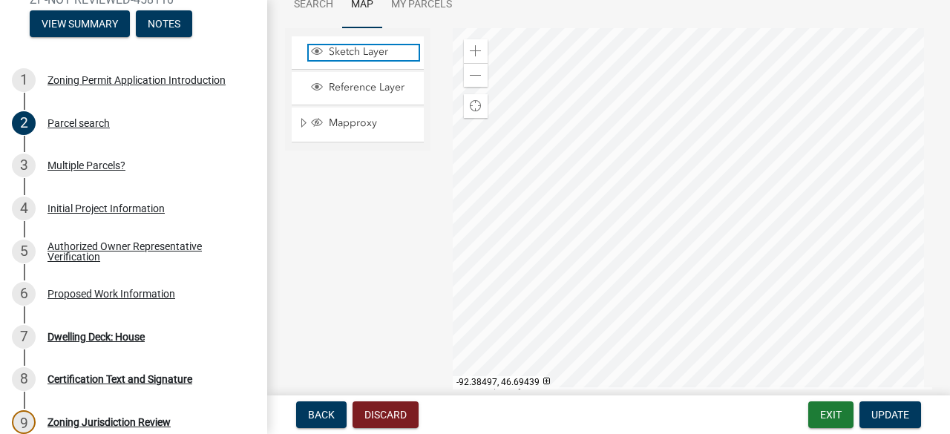
click at [361, 56] on span "Sketch Layer" at bounding box center [371, 51] width 93 height 13
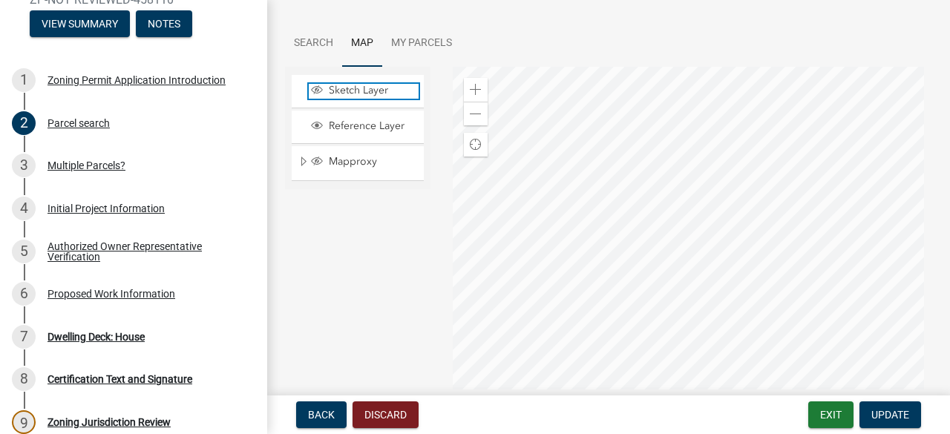
scroll to position [133, 0]
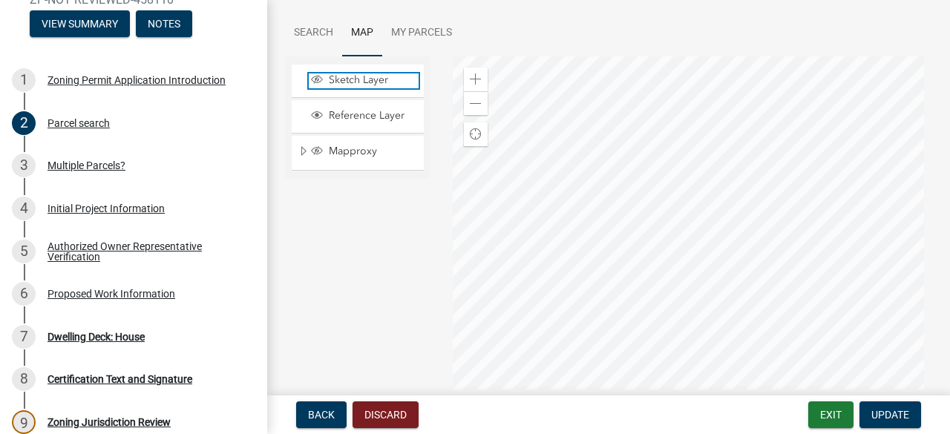
click at [362, 78] on span "Sketch Layer" at bounding box center [371, 79] width 93 height 13
click at [674, 168] on div at bounding box center [693, 241] width 480 height 371
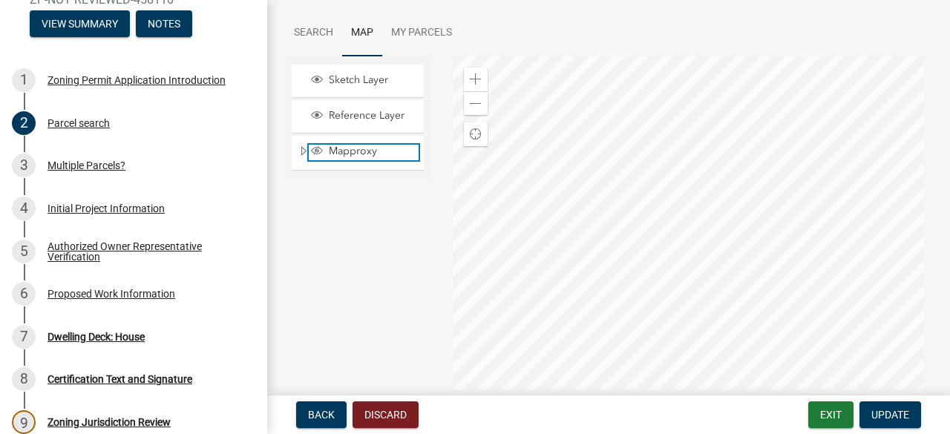
click at [356, 155] on span "Mapproxy" at bounding box center [371, 151] width 93 height 13
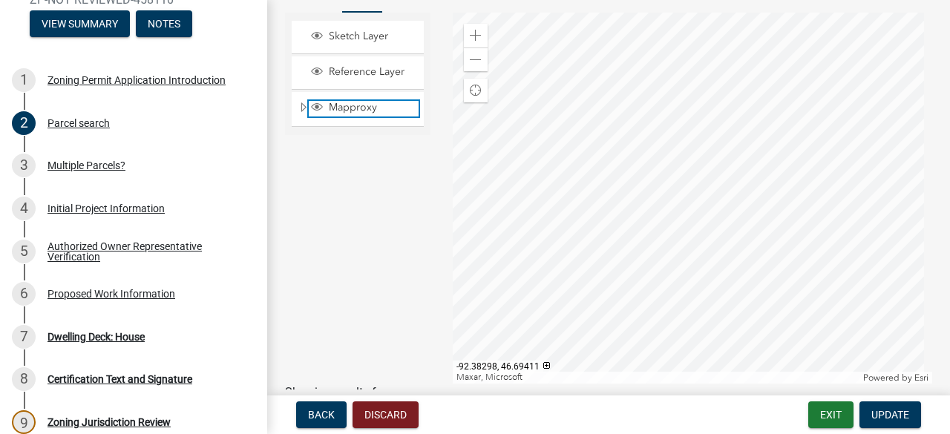
scroll to position [173, 0]
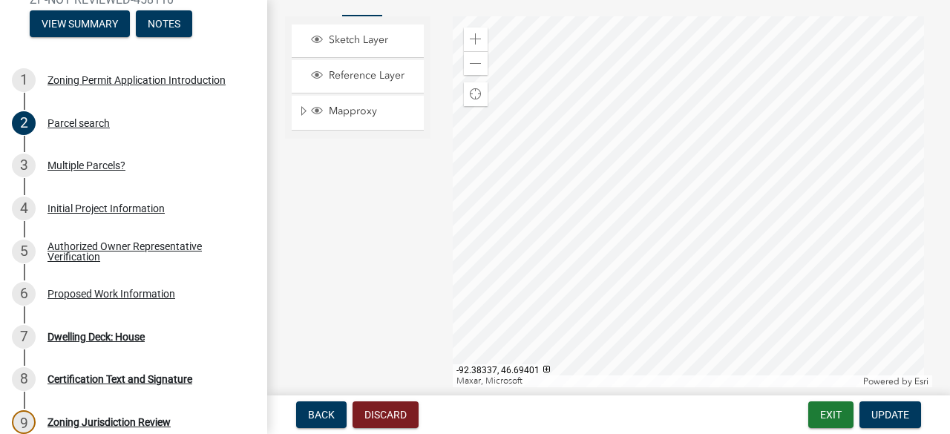
click at [666, 205] on div at bounding box center [693, 201] width 480 height 371
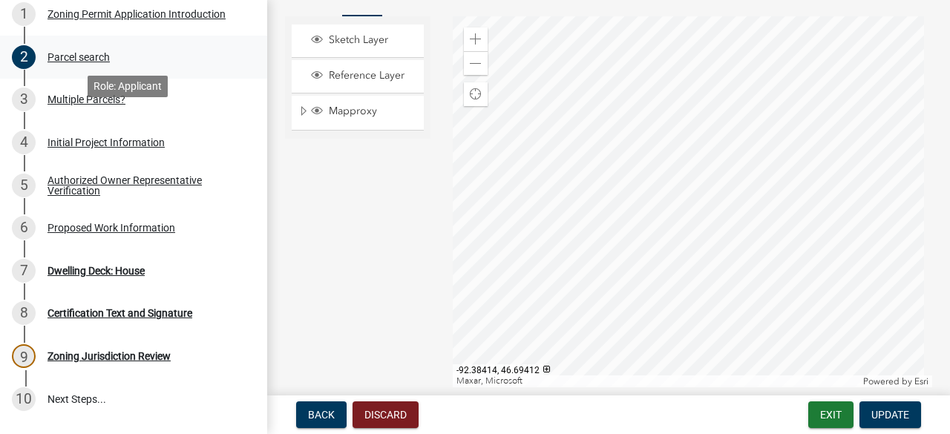
scroll to position [205, 0]
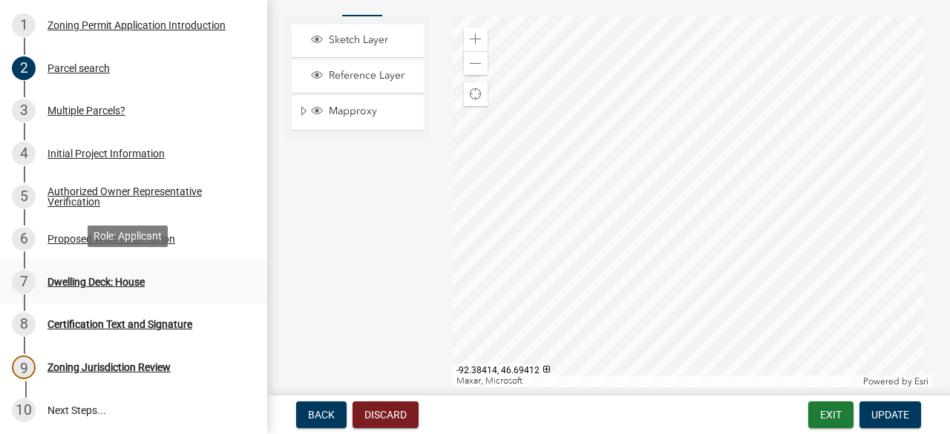
click at [111, 280] on div "Dwelling Deck: House" at bounding box center [95, 282] width 97 height 10
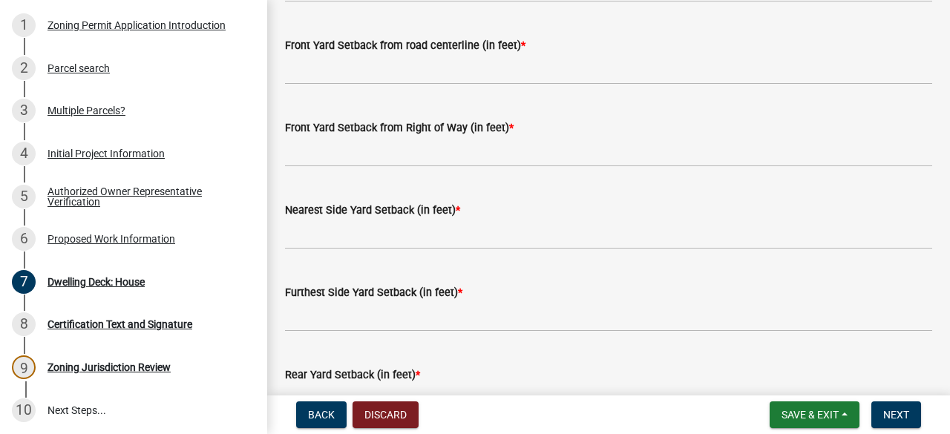
scroll to position [1174, 0]
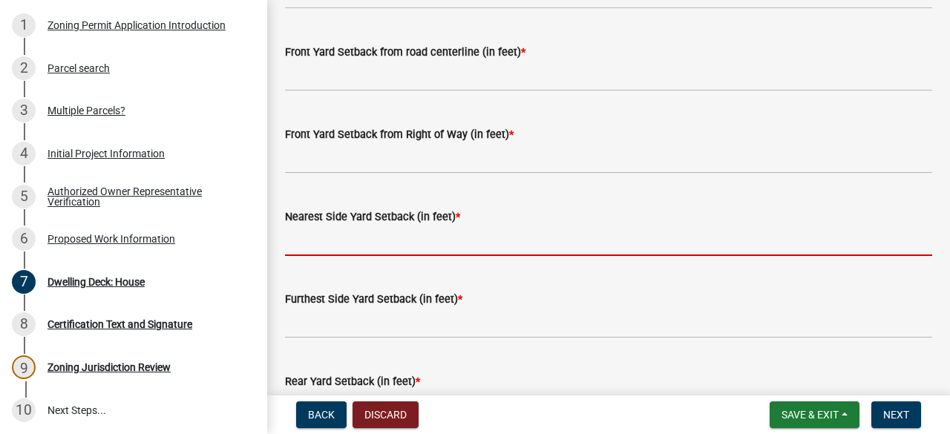
click at [746, 240] on input "text" at bounding box center [608, 241] width 647 height 30
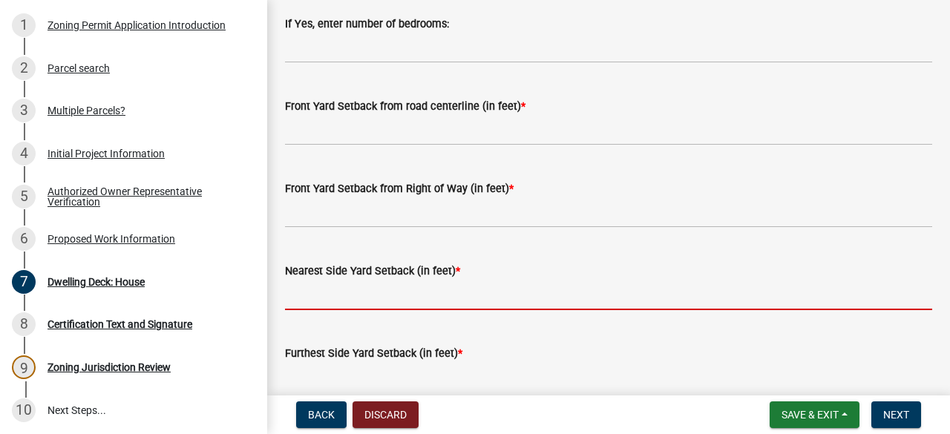
scroll to position [1023, 0]
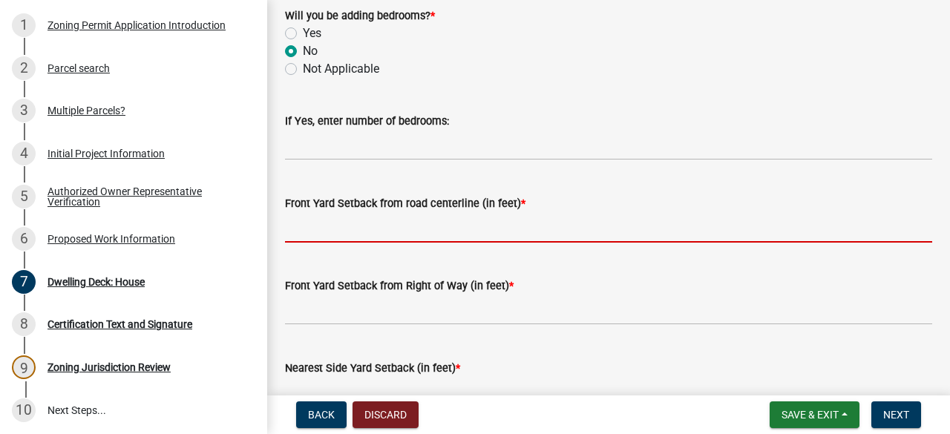
click at [338, 237] on input "text" at bounding box center [608, 227] width 647 height 30
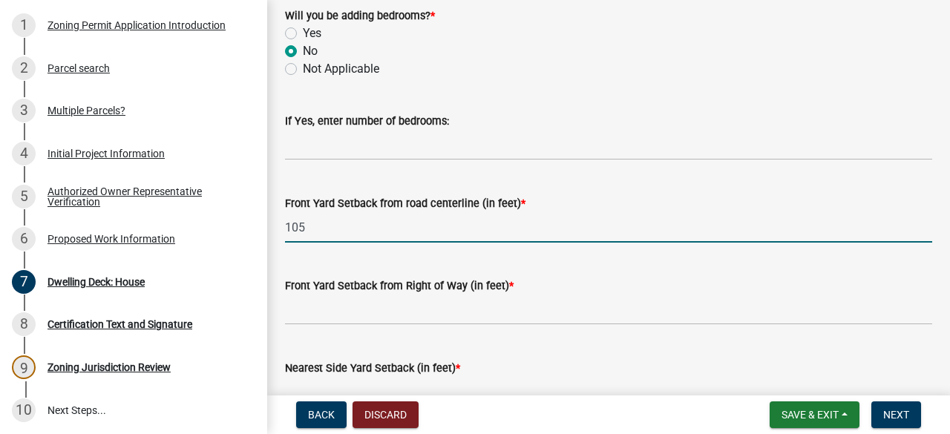
type input "105"
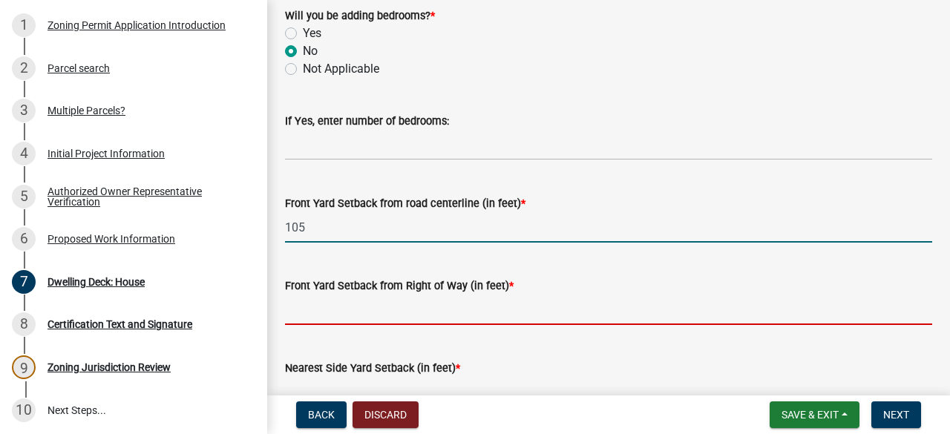
click at [365, 315] on input "text" at bounding box center [608, 310] width 647 height 30
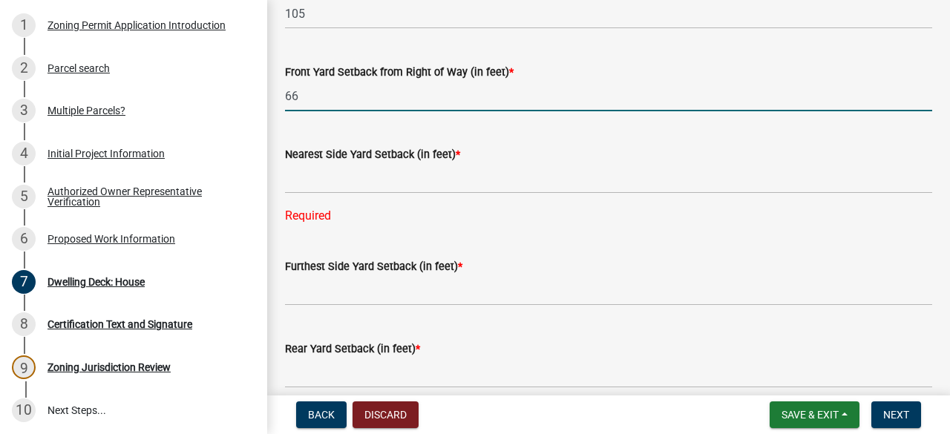
scroll to position [1248, 0]
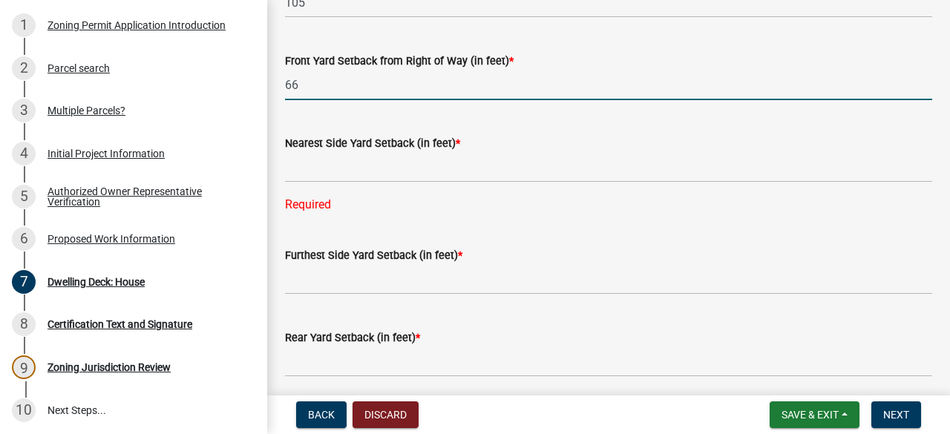
type input "66"
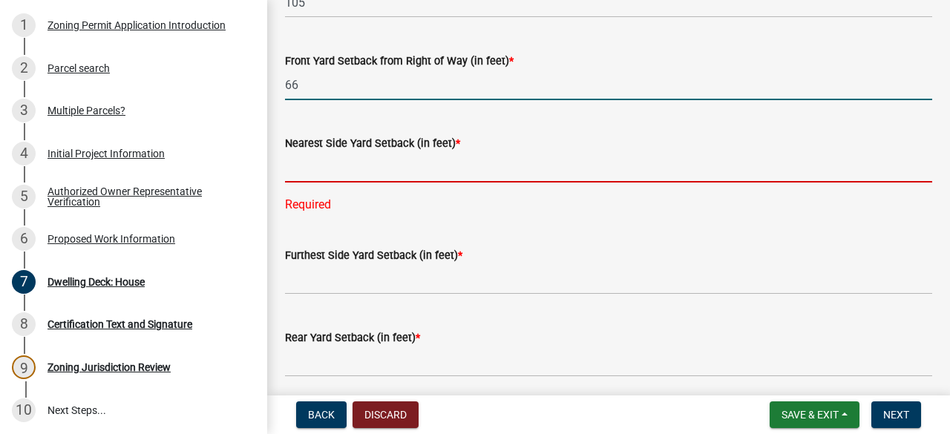
click at [344, 166] on input "text" at bounding box center [608, 167] width 647 height 30
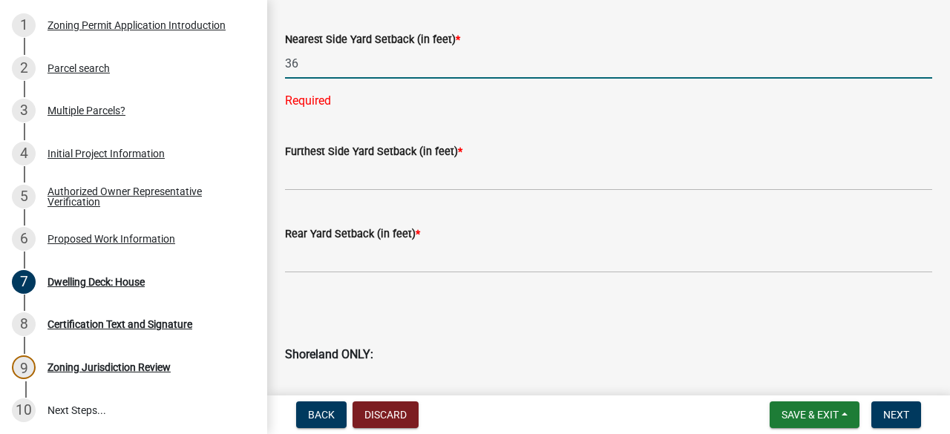
scroll to position [1355, 0]
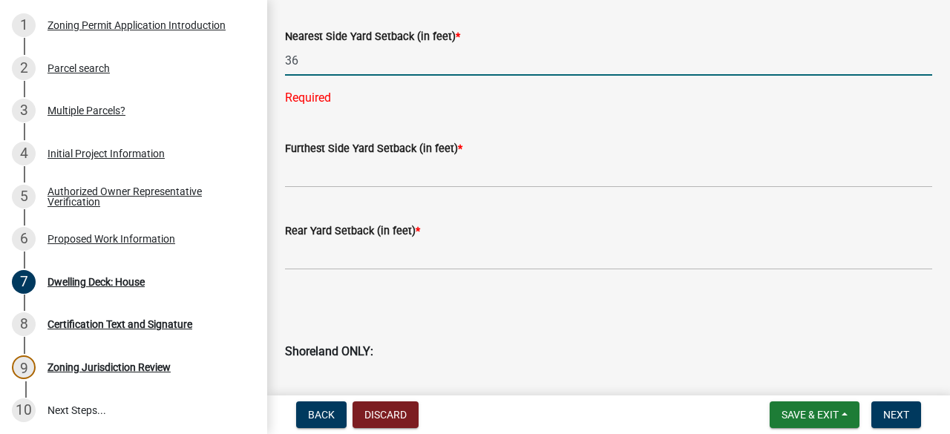
type input "36"
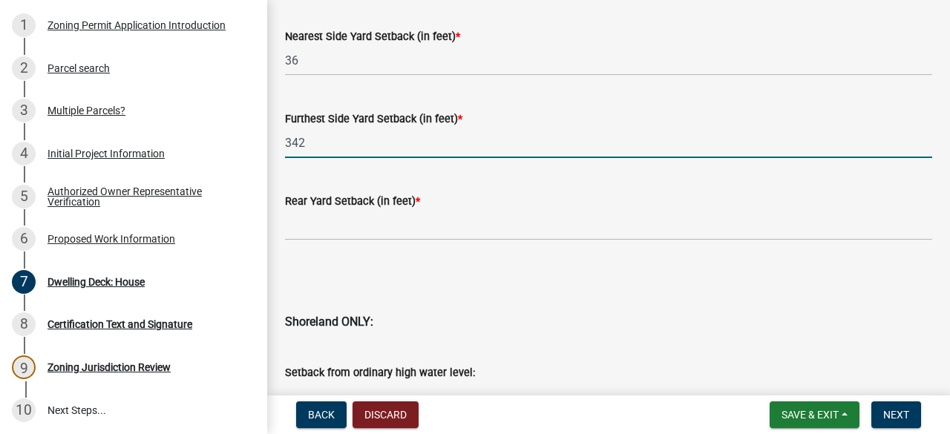
type input "342"
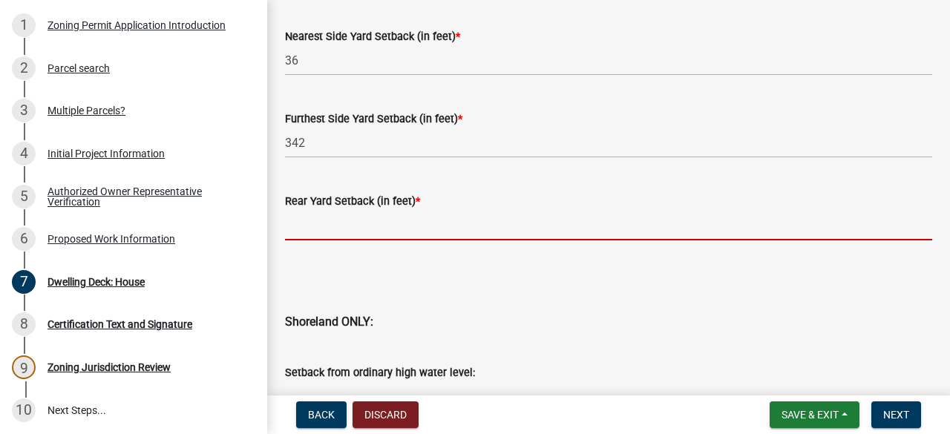
click at [319, 226] on input "text" at bounding box center [608, 225] width 647 height 30
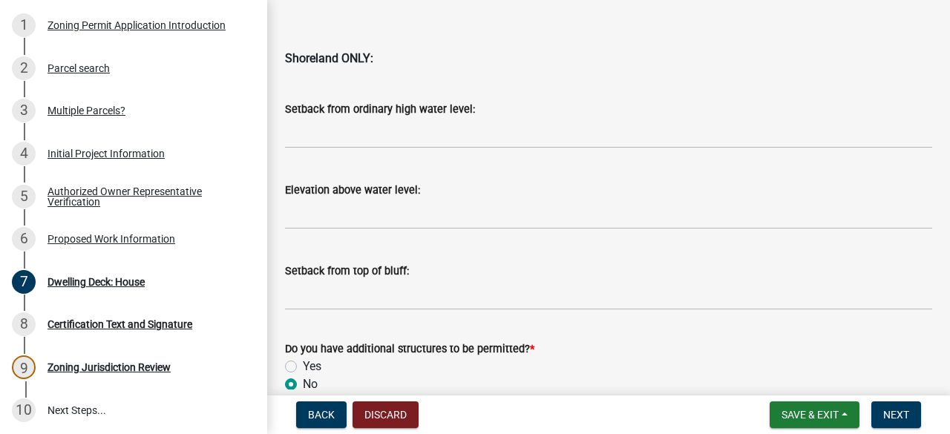
scroll to position [1692, 0]
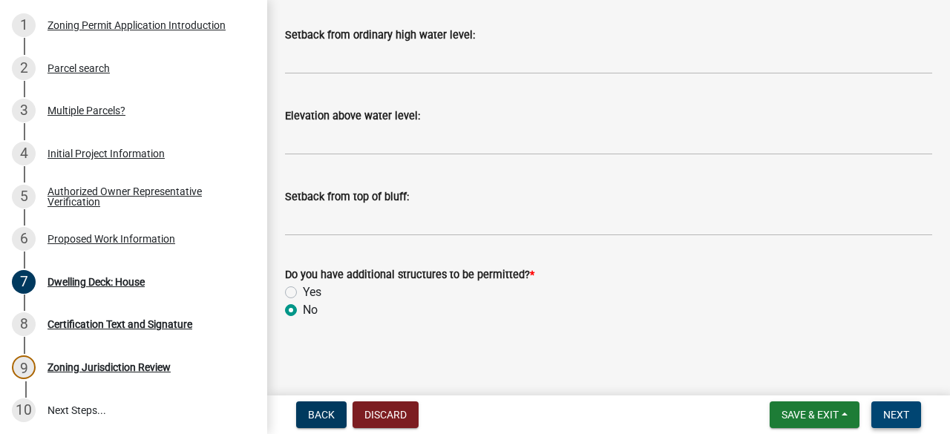
type input "42"
click at [898, 417] on span "Next" at bounding box center [896, 415] width 26 height 12
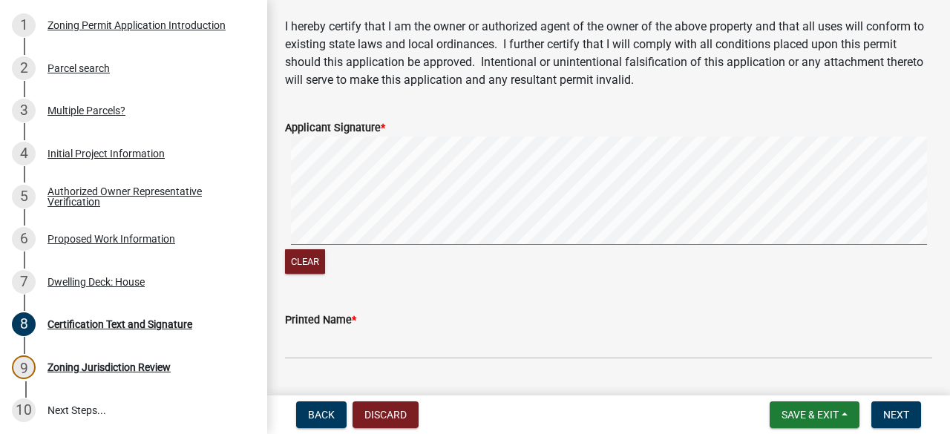
scroll to position [191, 0]
click at [313, 268] on button "Clear" at bounding box center [305, 261] width 40 height 24
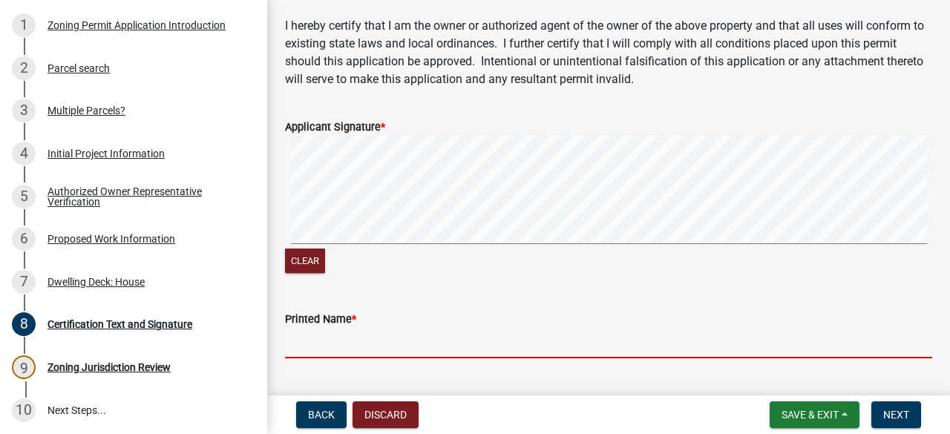
click at [312, 346] on input "Printed Name *" at bounding box center [608, 343] width 647 height 30
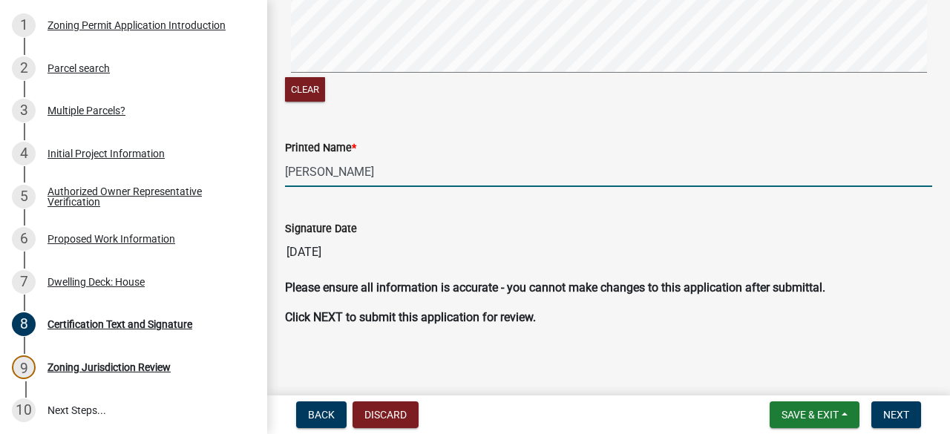
scroll to position [368, 0]
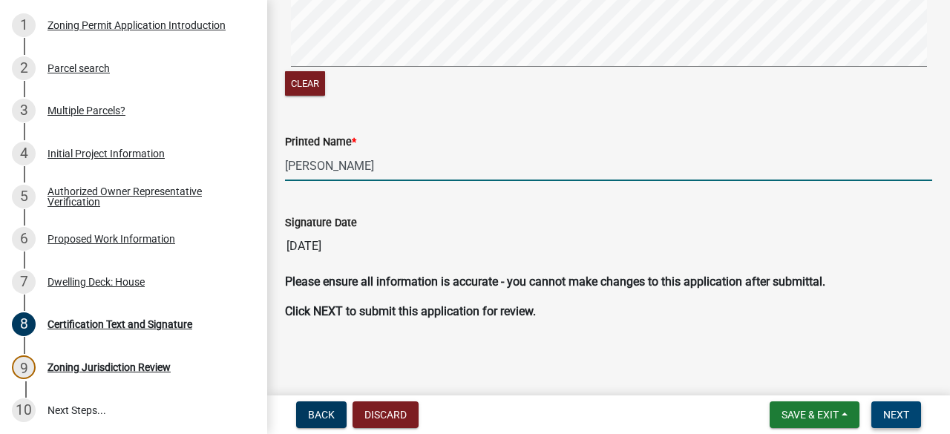
type input "[PERSON_NAME]"
click at [909, 418] on button "Next" at bounding box center [896, 414] width 50 height 27
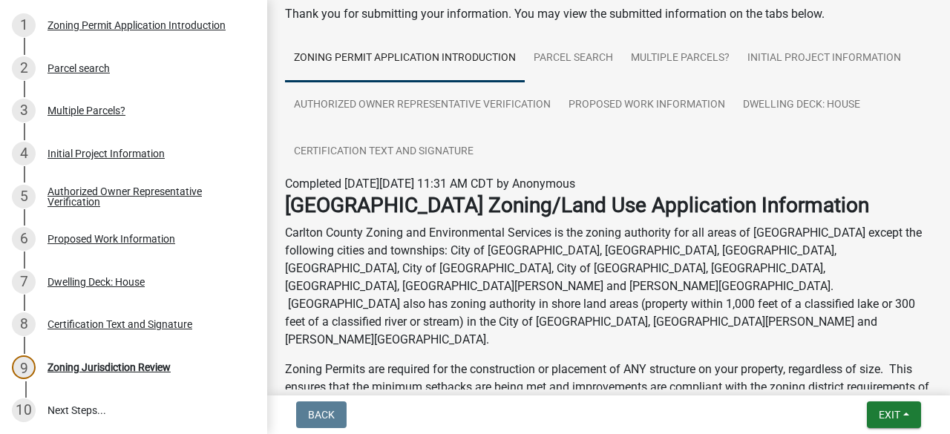
scroll to position [0, 0]
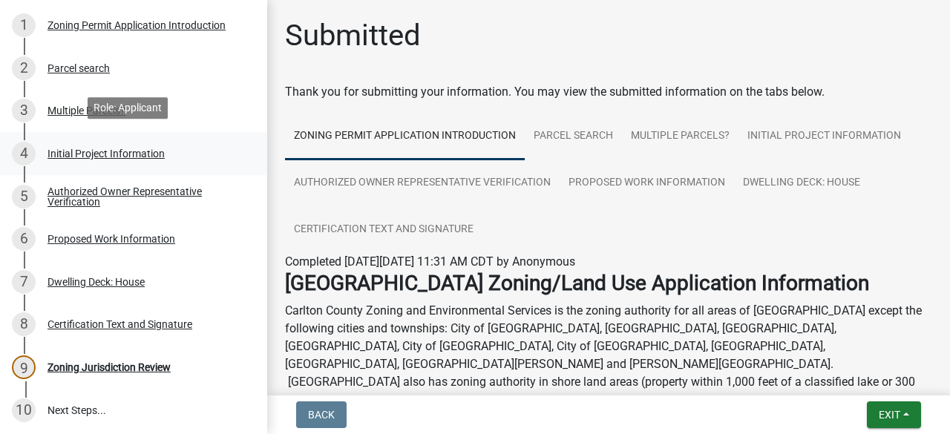
click at [91, 151] on div "Initial Project Information" at bounding box center [105, 153] width 117 height 10
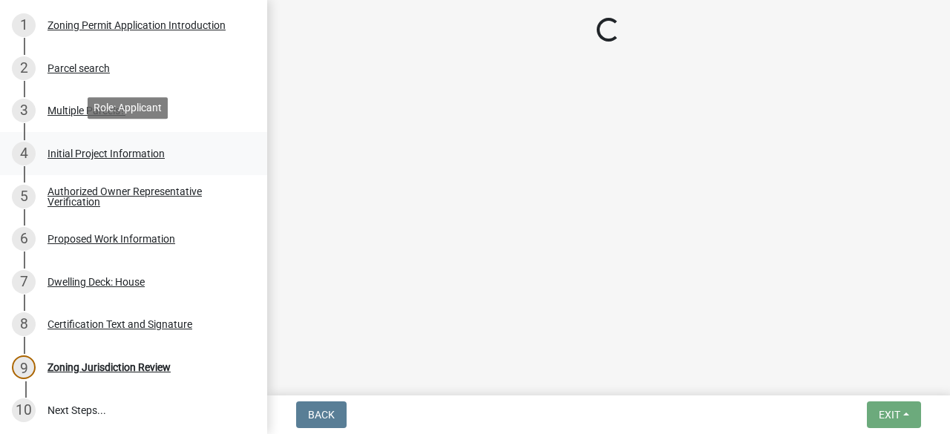
select select "33d21d3a-ebb3-419e-8315-ef7213d04586"
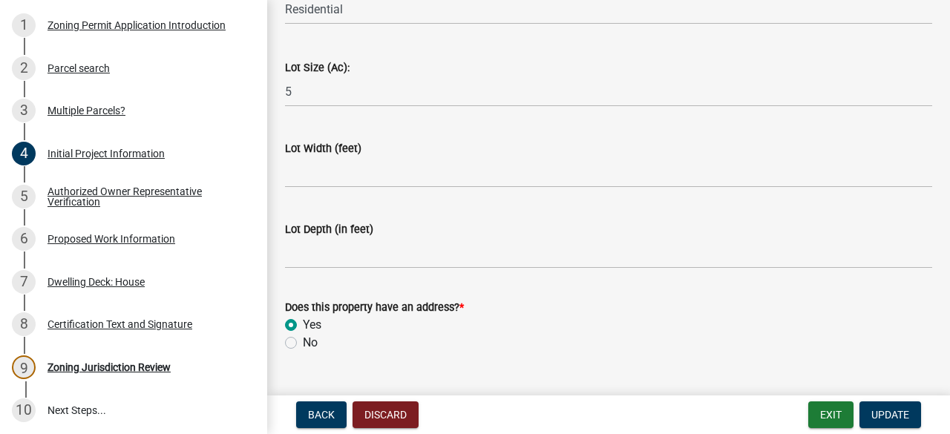
scroll to position [2143, 0]
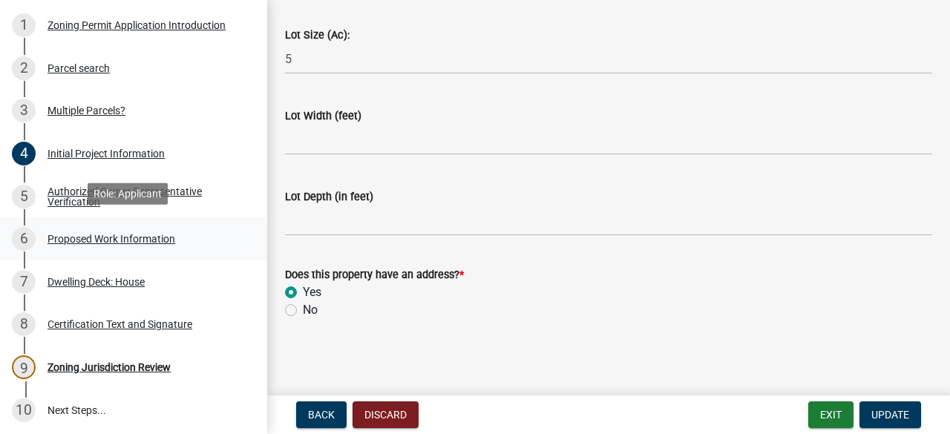
click at [97, 234] on div "Proposed Work Information" at bounding box center [111, 239] width 128 height 10
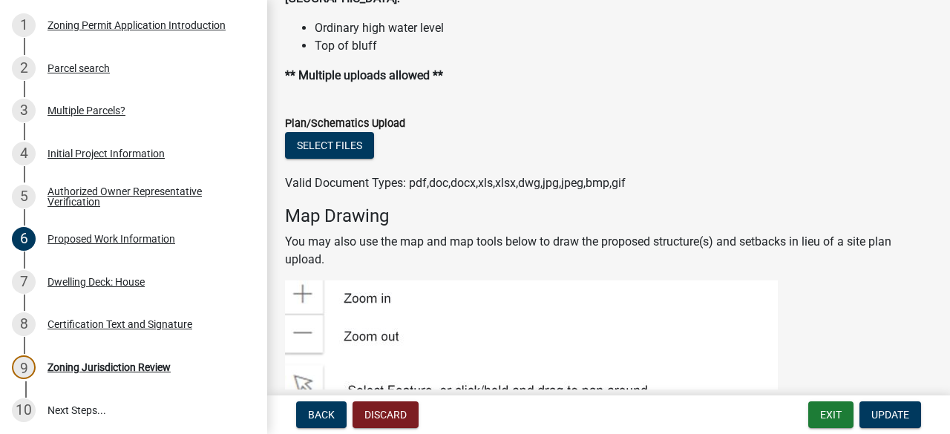
scroll to position [1920, 0]
